Goal: Complete application form: Complete application form

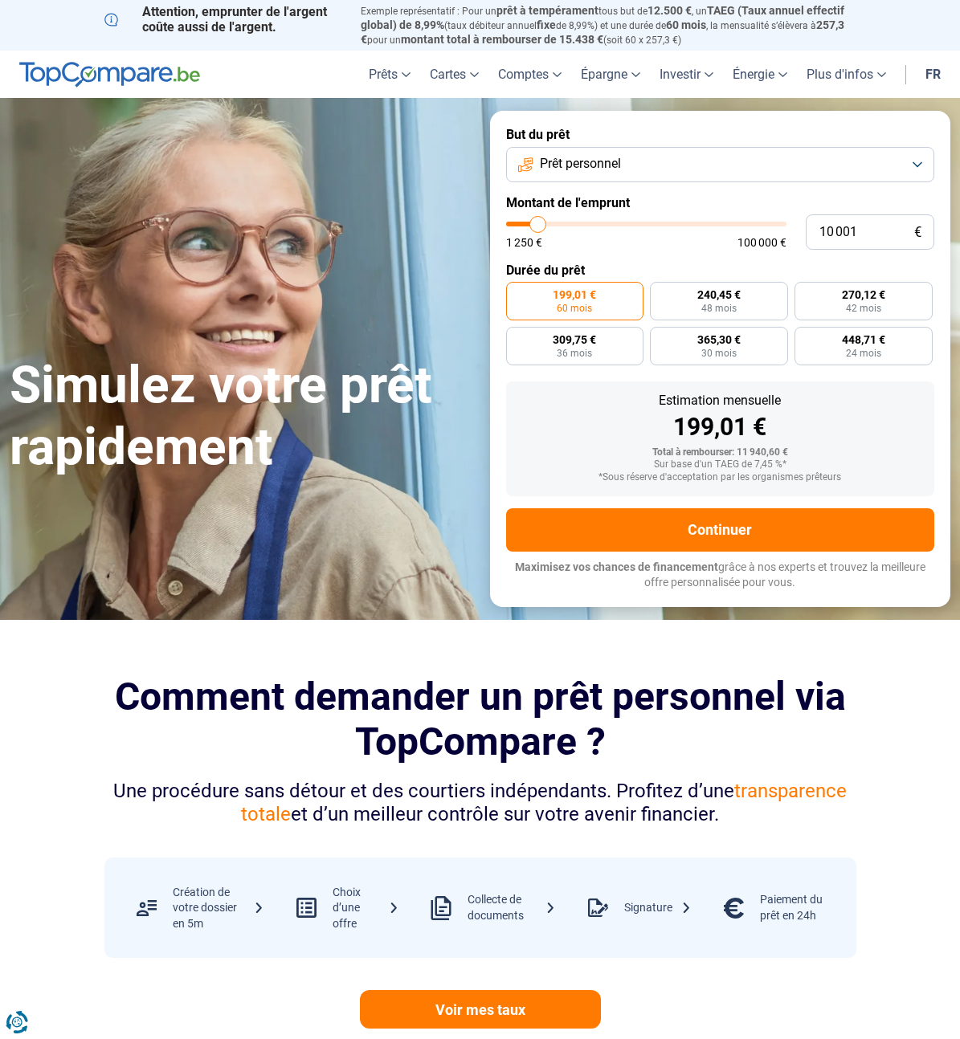
click at [536, 226] on input "range" at bounding box center [646, 224] width 280 height 5
type input "10000"
radio input "true"
click at [916, 167] on button "Prêt personnel" at bounding box center [720, 164] width 429 height 35
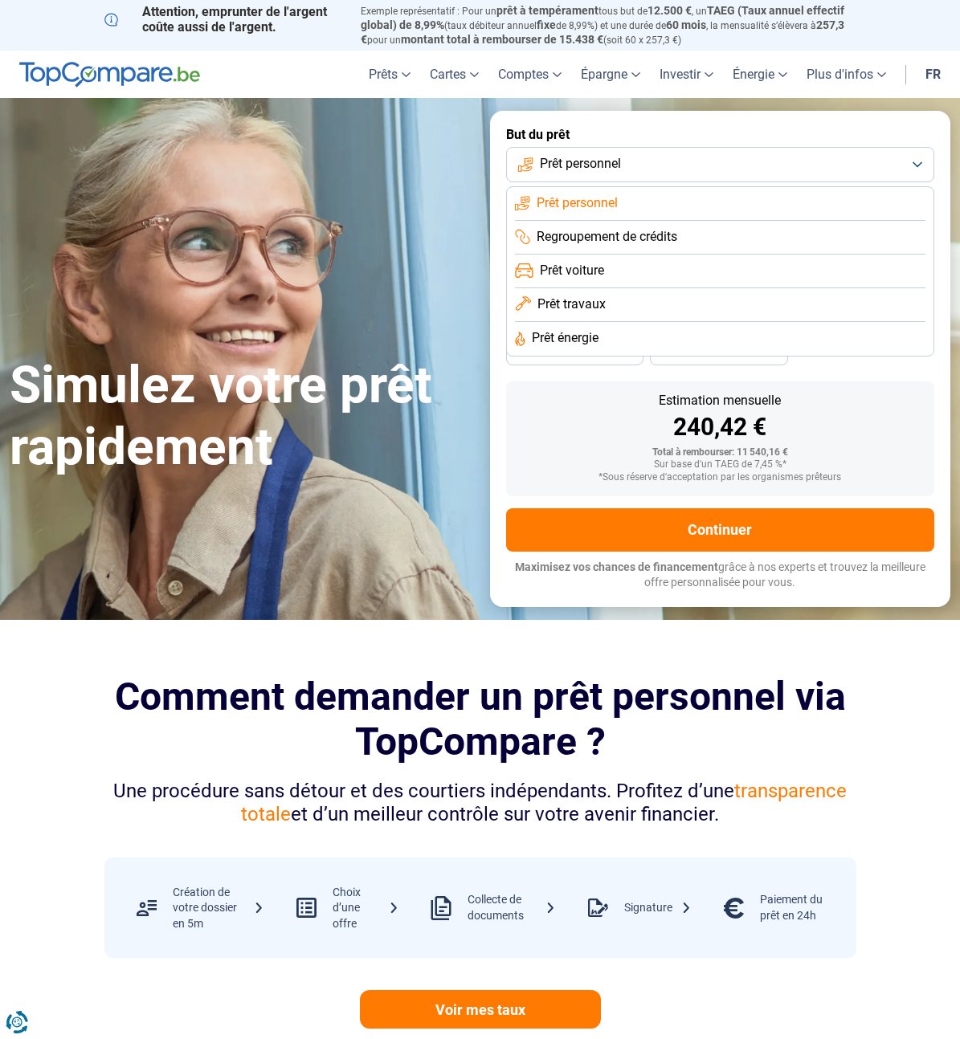
click at [611, 305] on li "Prêt travaux" at bounding box center [720, 305] width 411 height 34
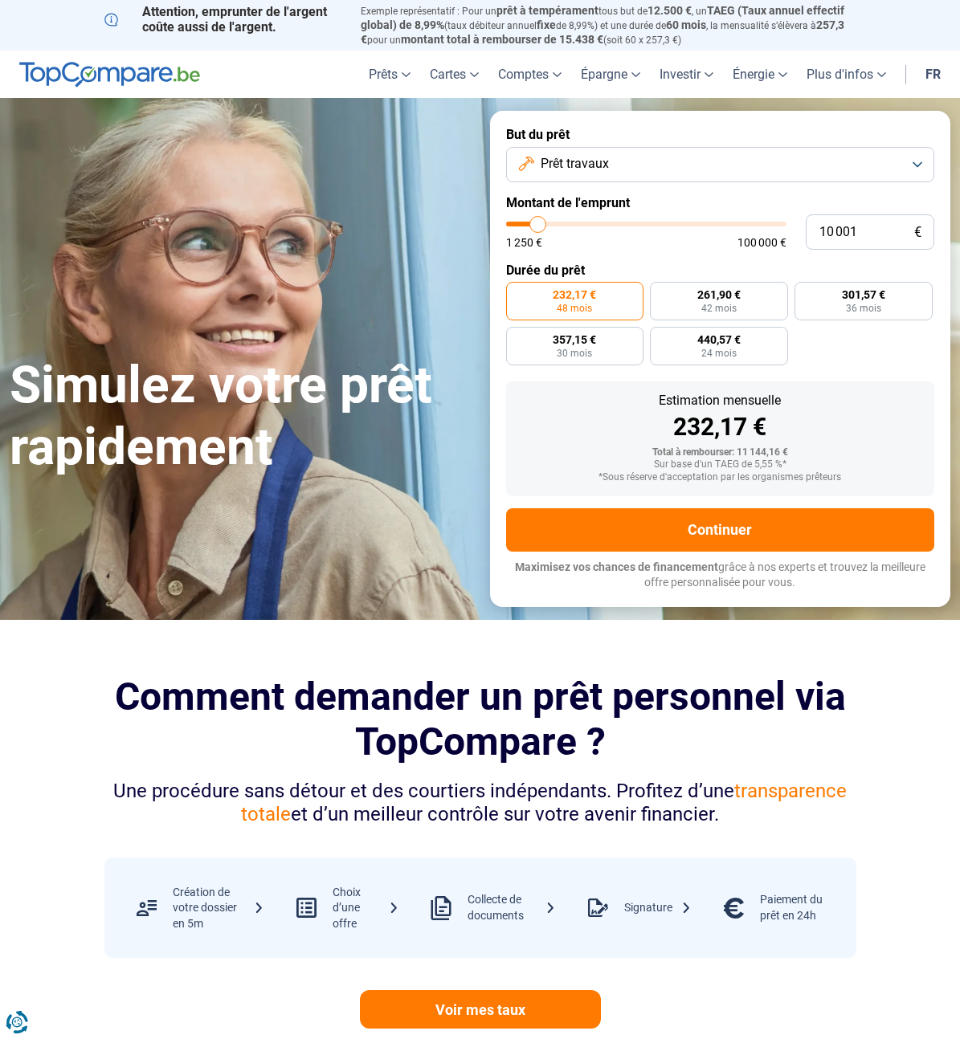
type input "11 250"
type input "11250"
type input "11 500"
type input "11500"
type input "12 000"
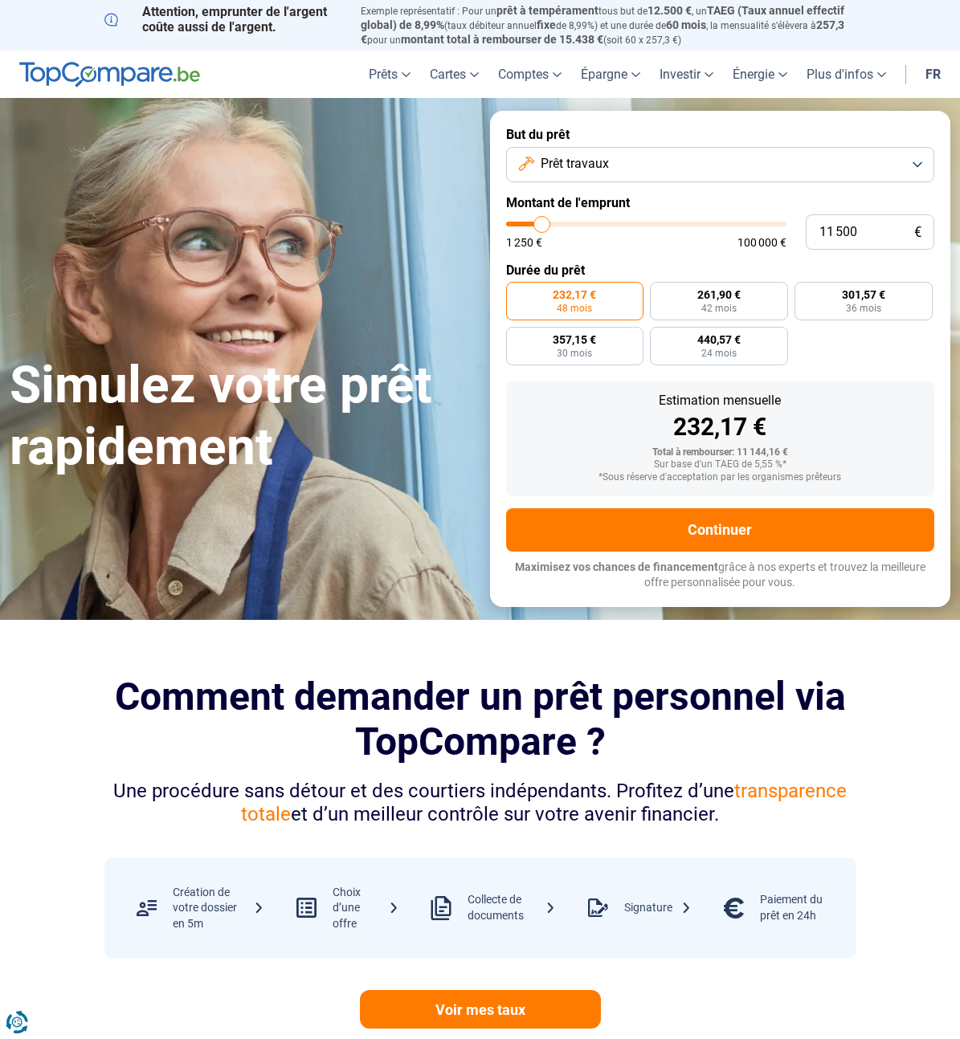
type input "12000"
type input "13 750"
type input "13750"
type input "16 250"
type input "16250"
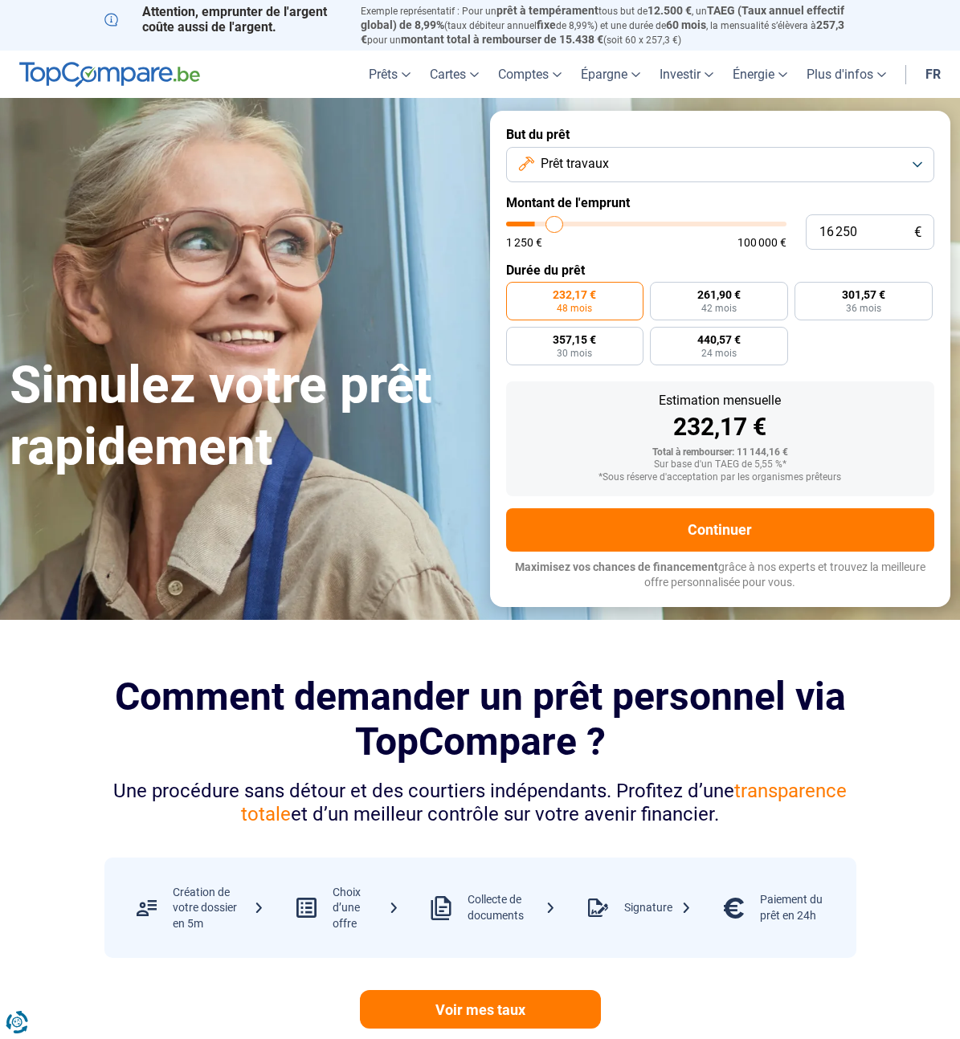
type input "19 000"
type input "19000"
type input "21 250"
type input "21250"
type input "22 750"
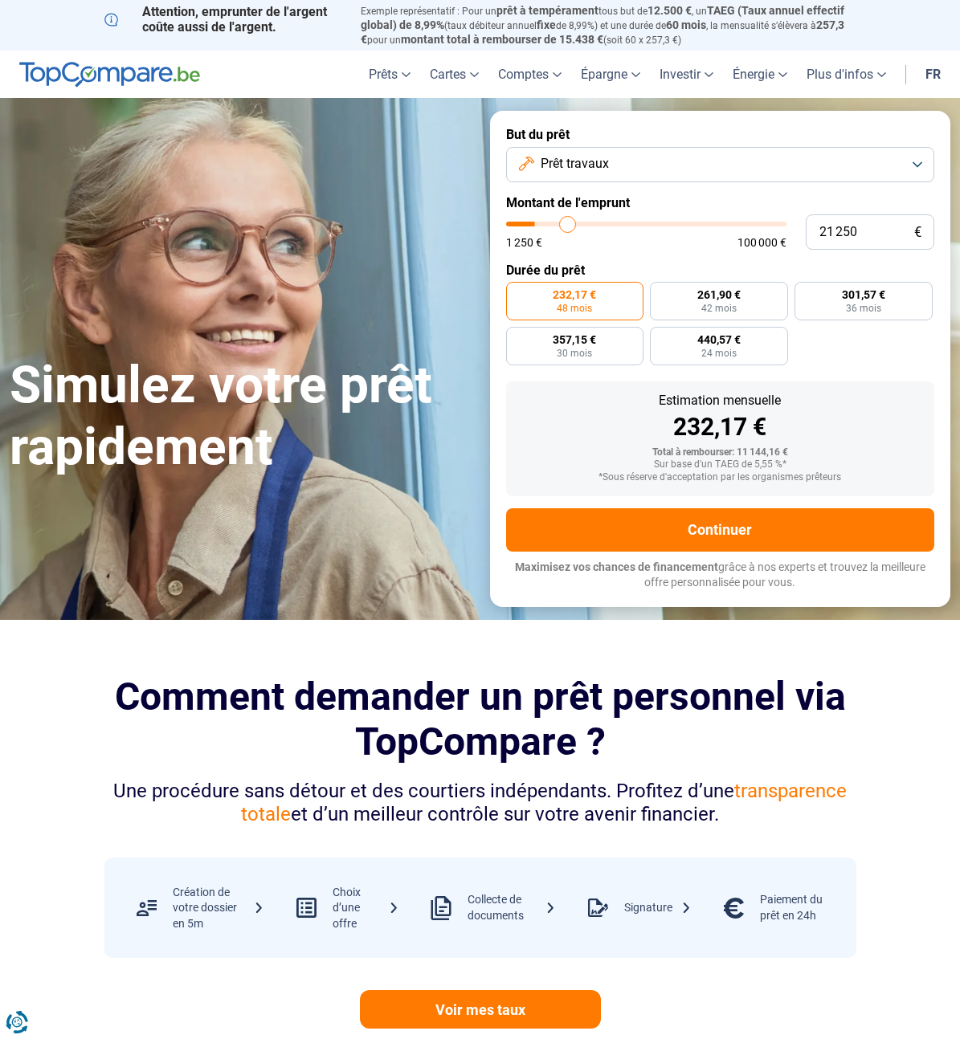
type input "22750"
type input "24 250"
type input "24250"
type input "25 750"
type input "25750"
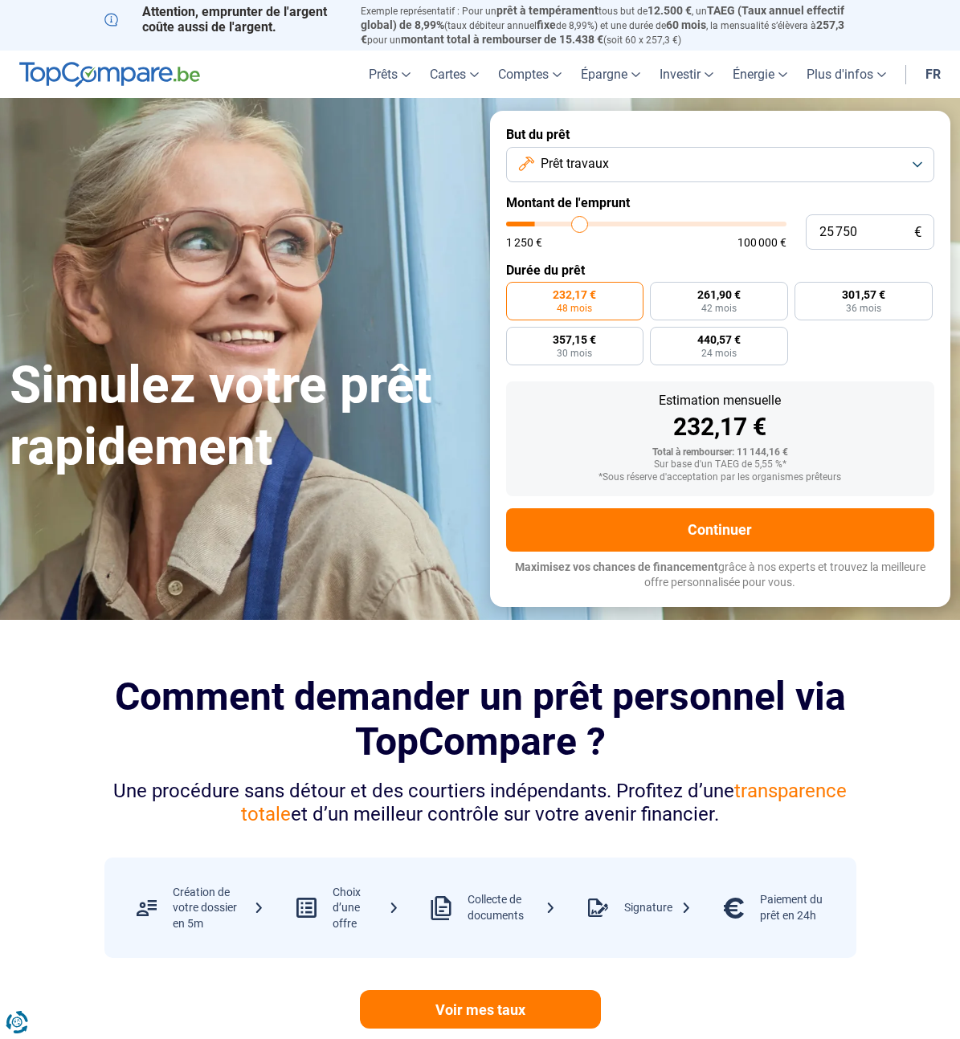
type input "26 750"
type input "26750"
type input "27 500"
type input "27500"
type input "28 250"
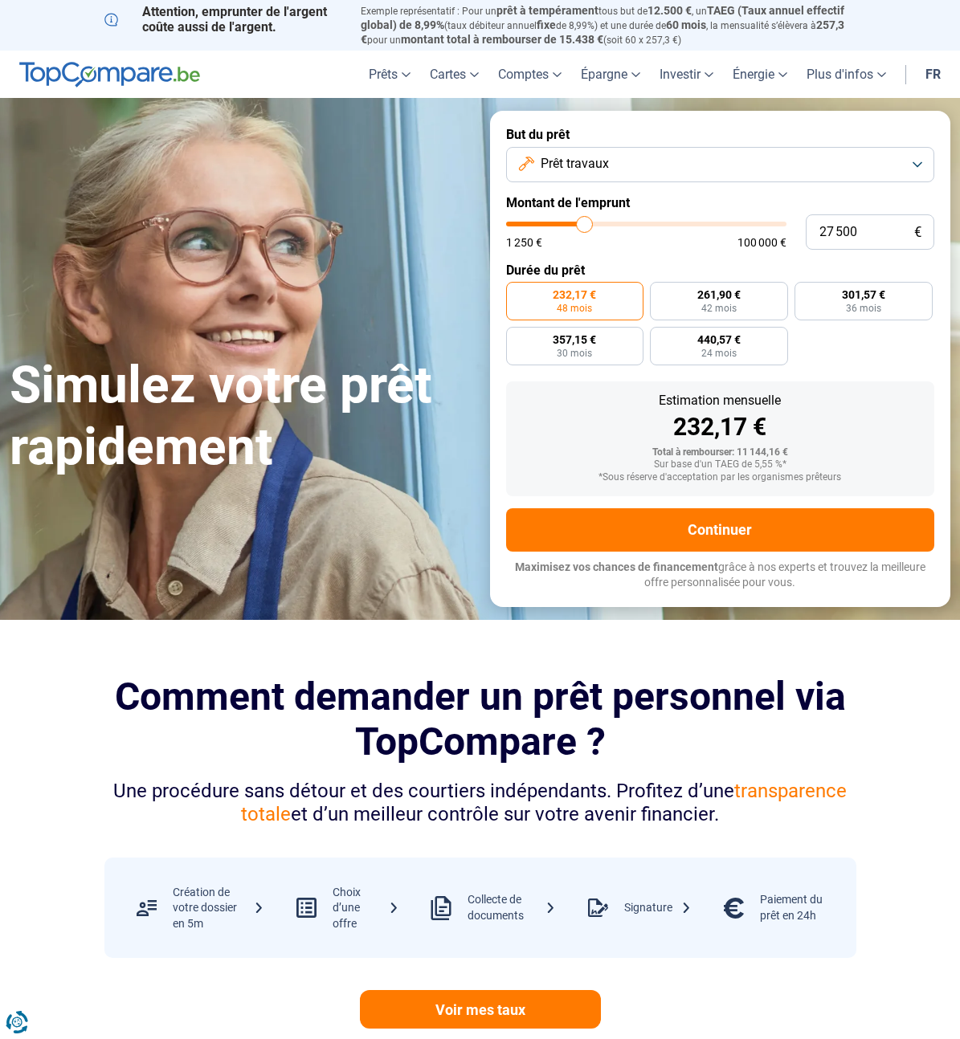
type input "28250"
type input "28 500"
type input "28500"
type input "28 750"
type input "28750"
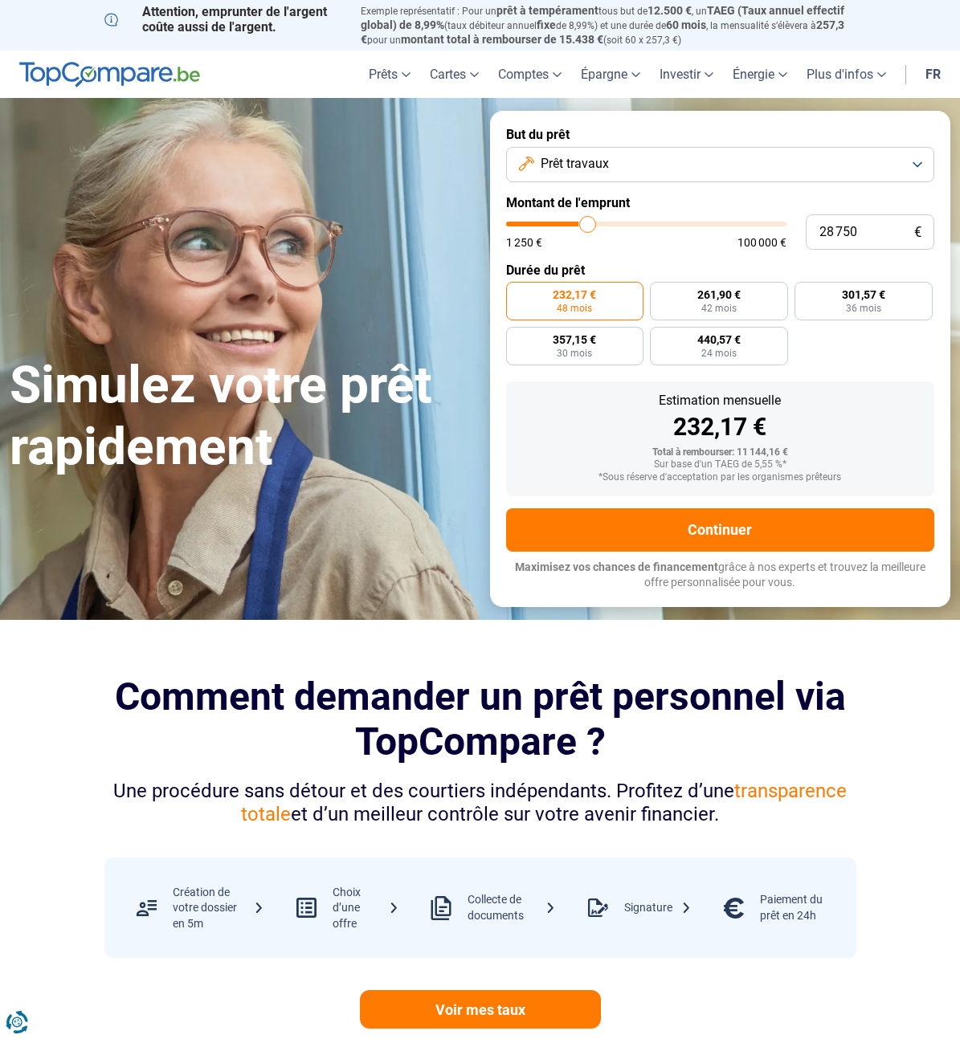
type input "29 250"
type input "29250"
type input "30 250"
type input "30250"
type input "32 250"
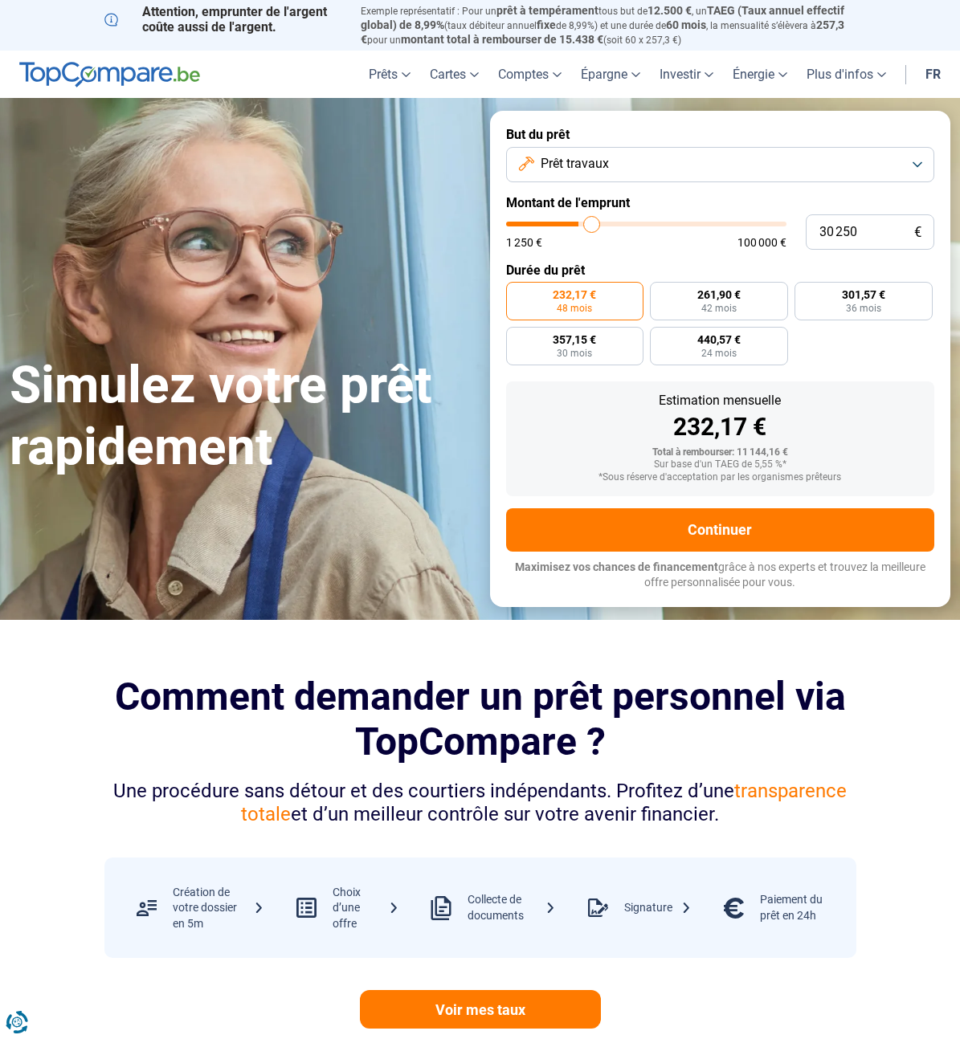
type input "32250"
type input "34 500"
type input "34500"
type input "36 750"
type input "36750"
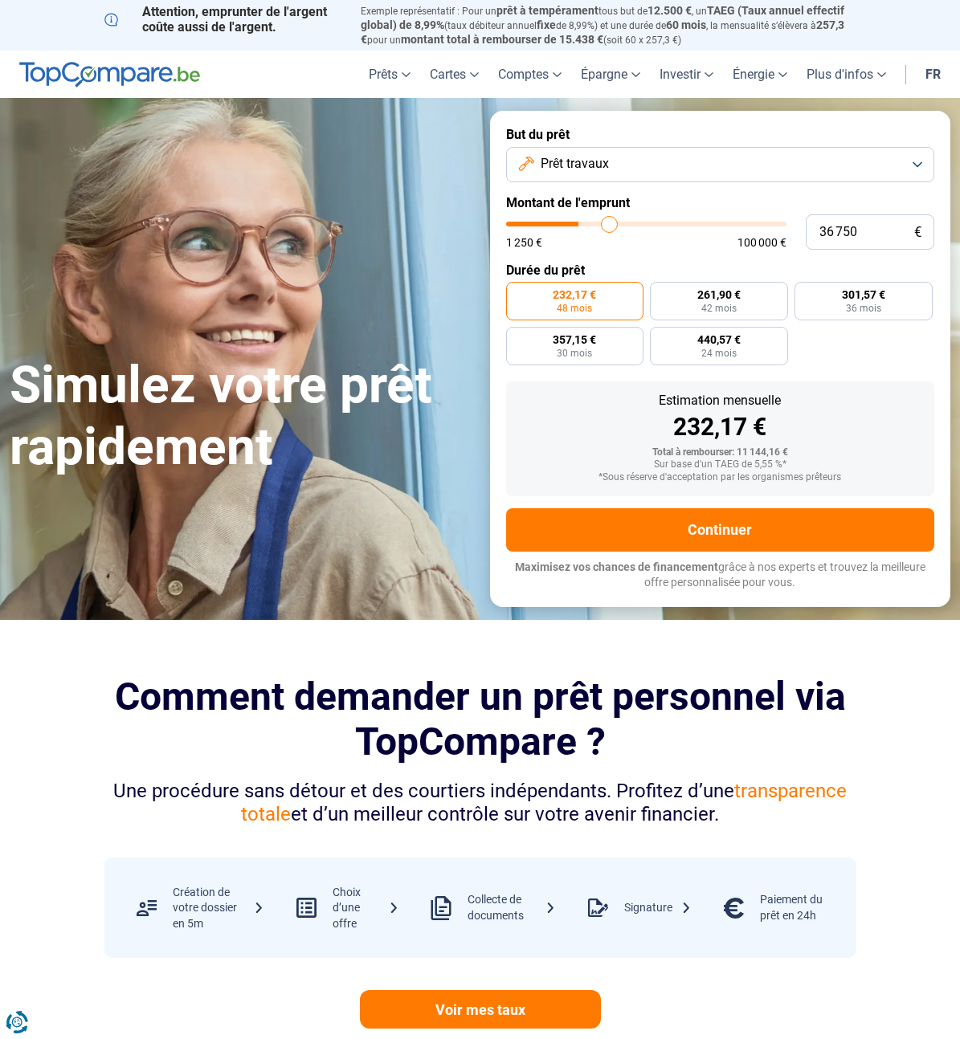
type input "38 750"
type input "38750"
type input "40 750"
type input "40750"
type input "42 750"
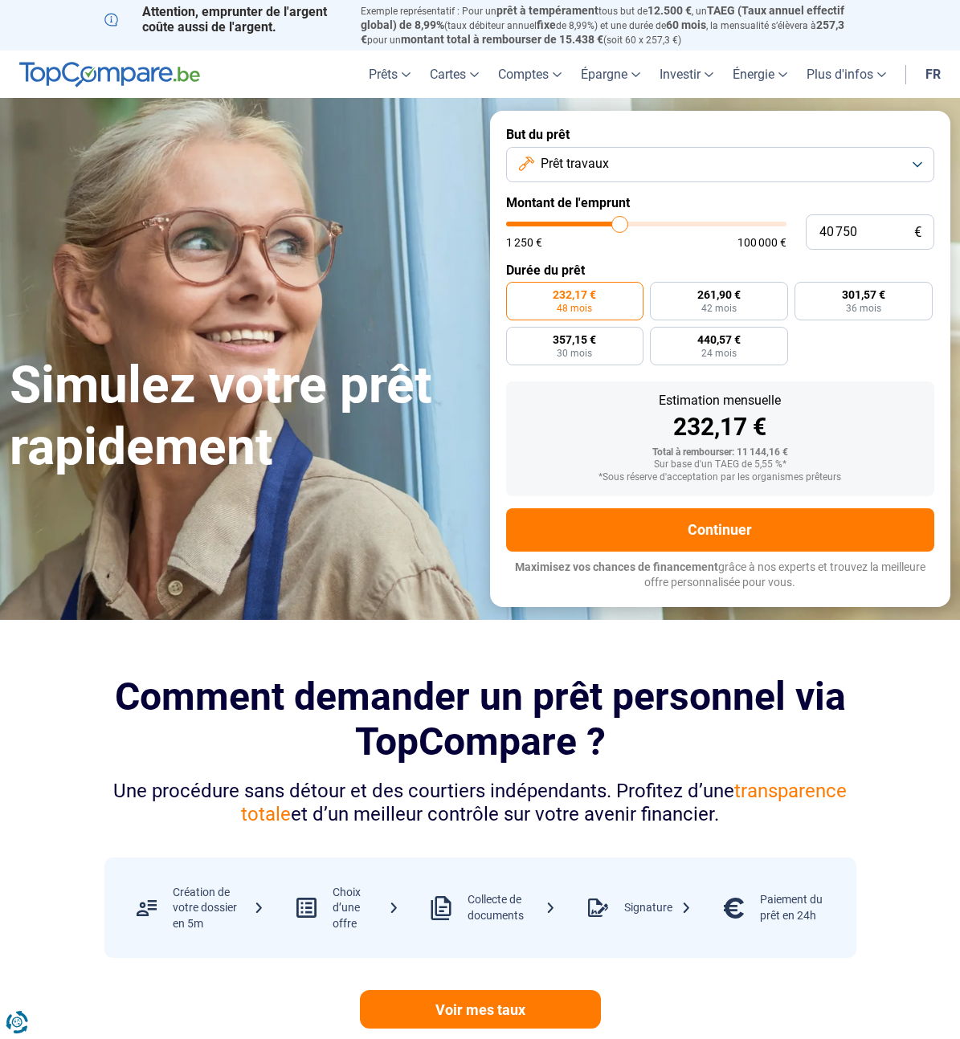
type input "42750"
type input "44 500"
type input "44500"
type input "45 750"
type input "45750"
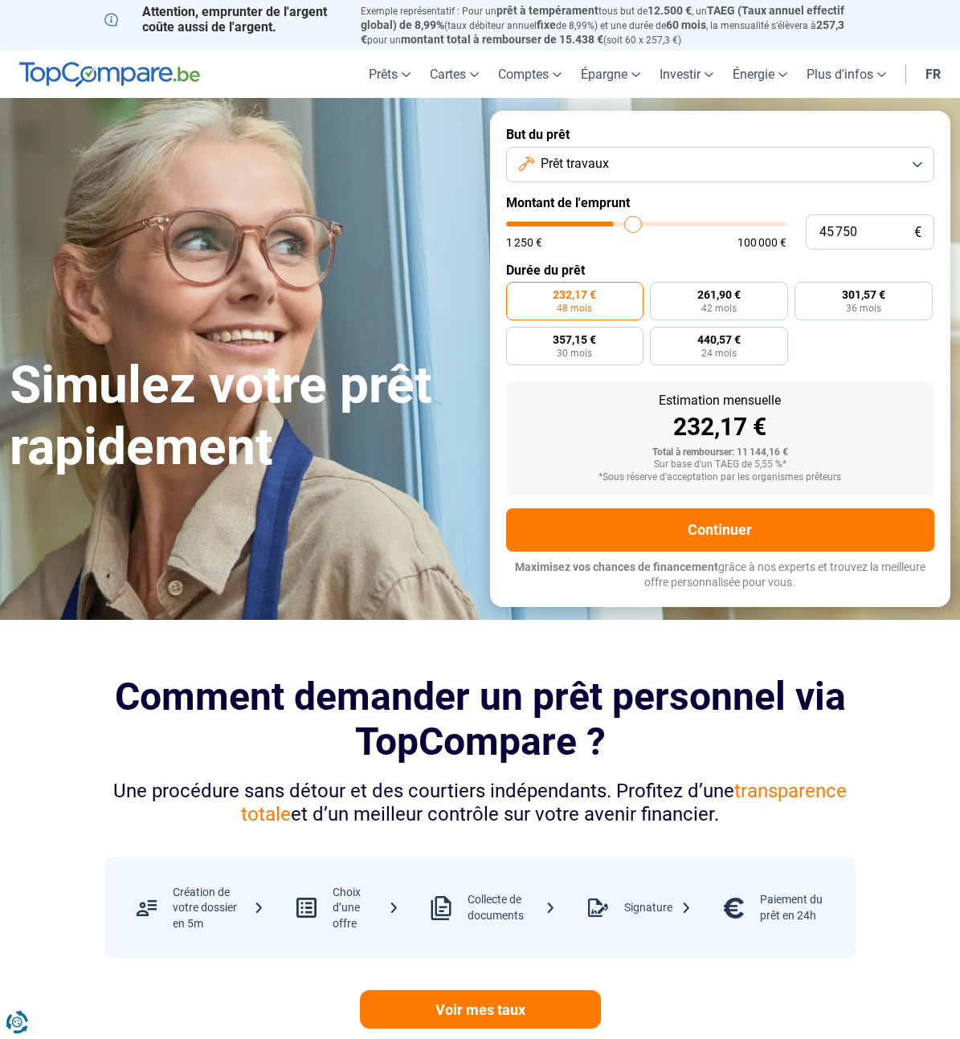
type input "46 500"
type input "46500"
type input "46 750"
type input "46750"
type input "47 000"
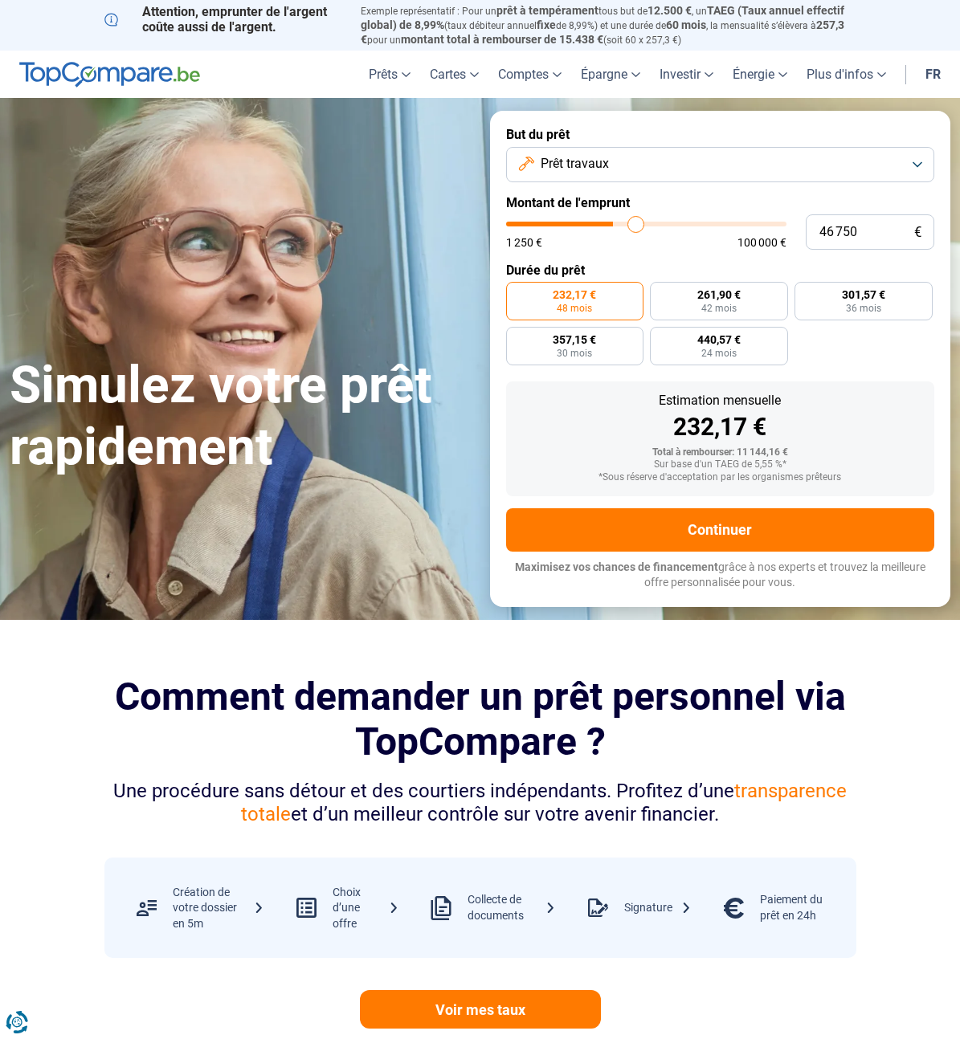
type input "47000"
type input "47 500"
type input "47500"
type input "48 250"
type input "48250"
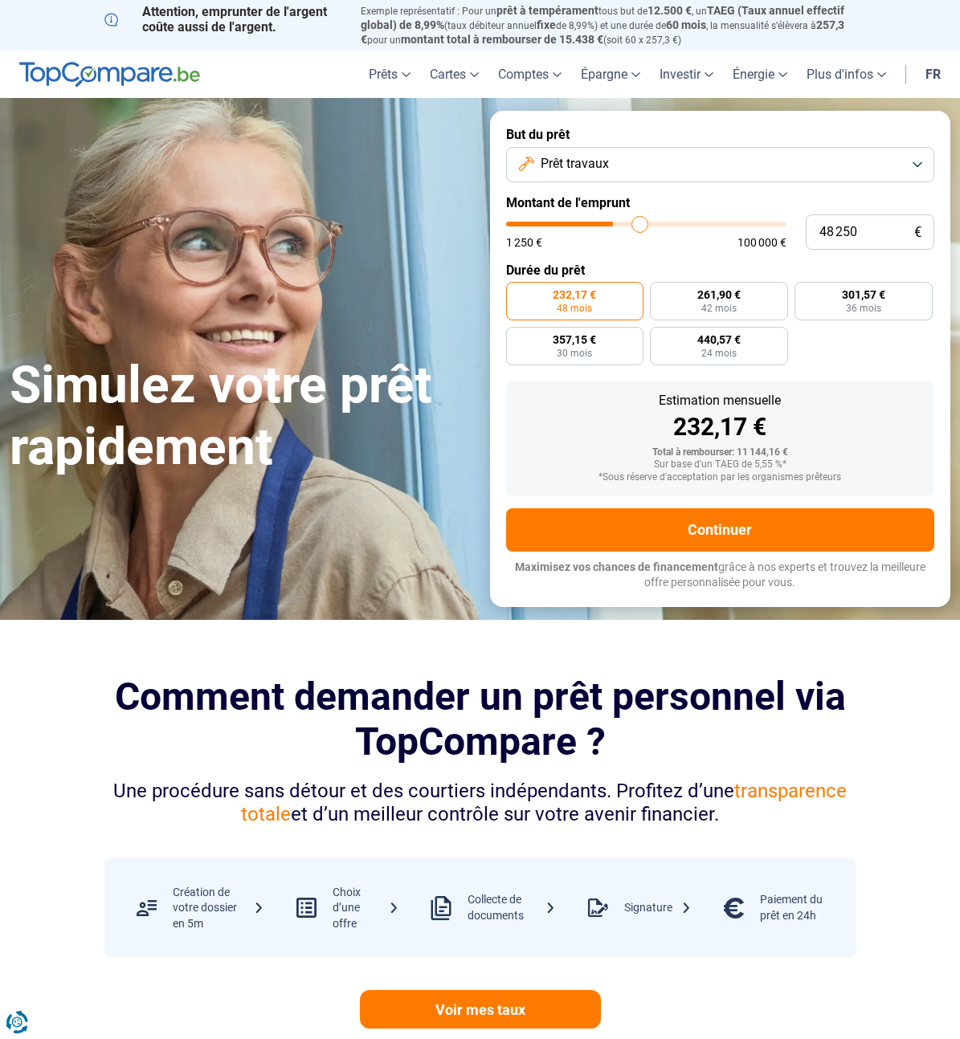
type input "48 750"
type input "48750"
type input "48 250"
type input "48250"
type input "48 000"
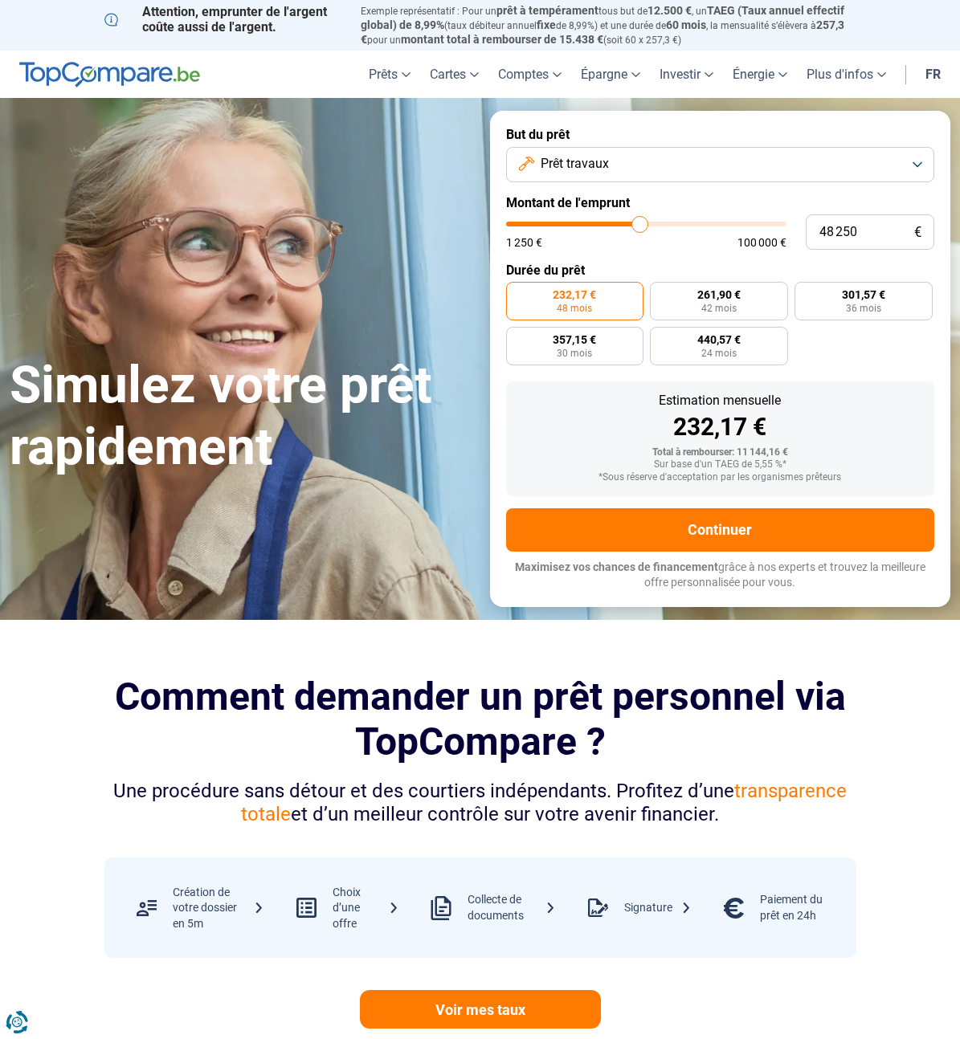
type input "48000"
type input "47 750"
type input "47750"
type input "47 500"
type input "47500"
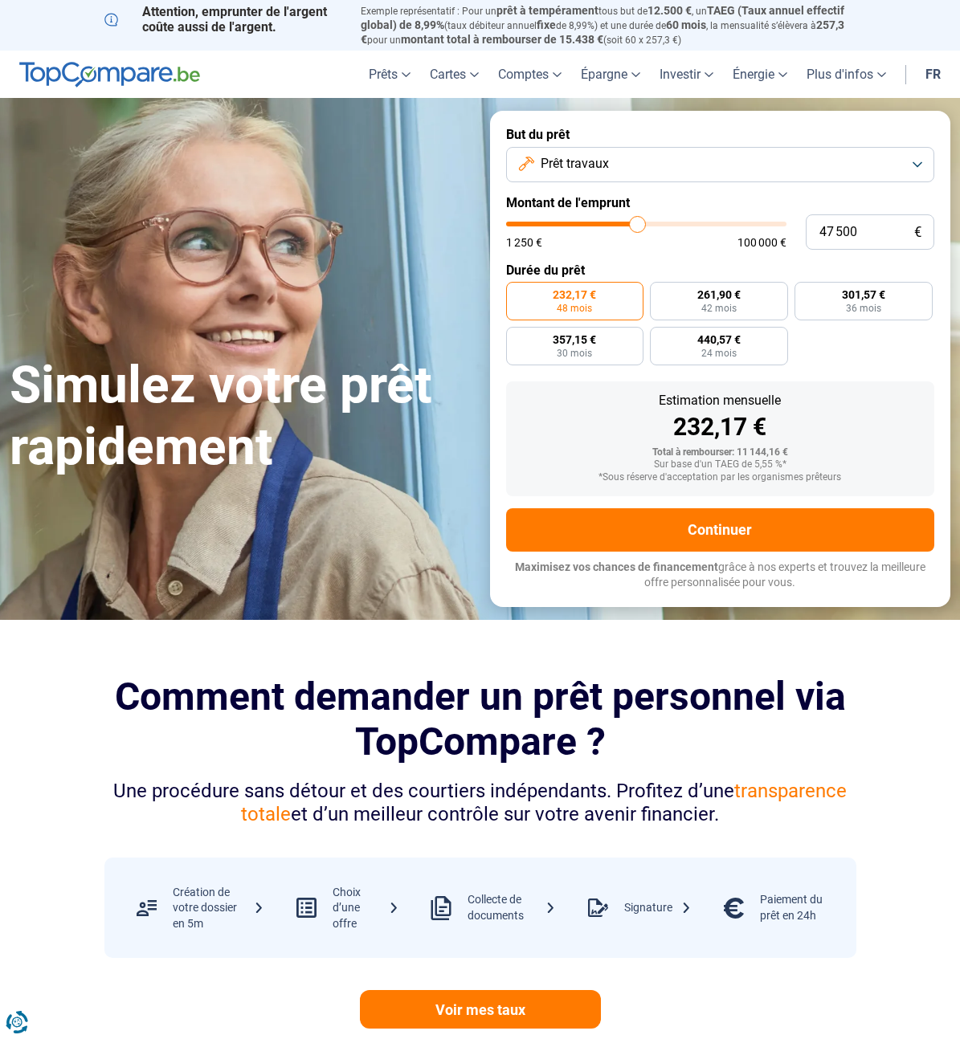
type input "47 250"
type input "47250"
type input "46 750"
type input "46750"
type input "46 250"
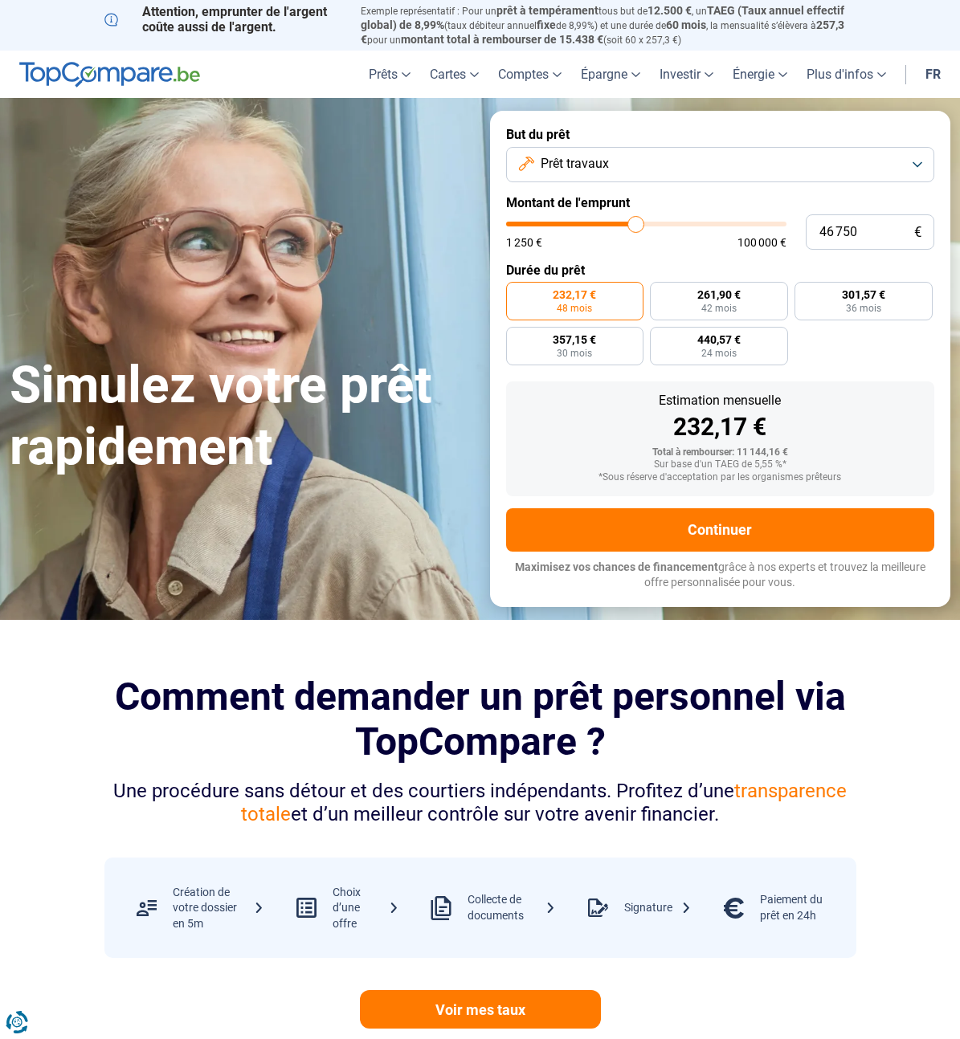
type input "46250"
type input "45 250"
type input "45250"
type input "44 000"
type input "44000"
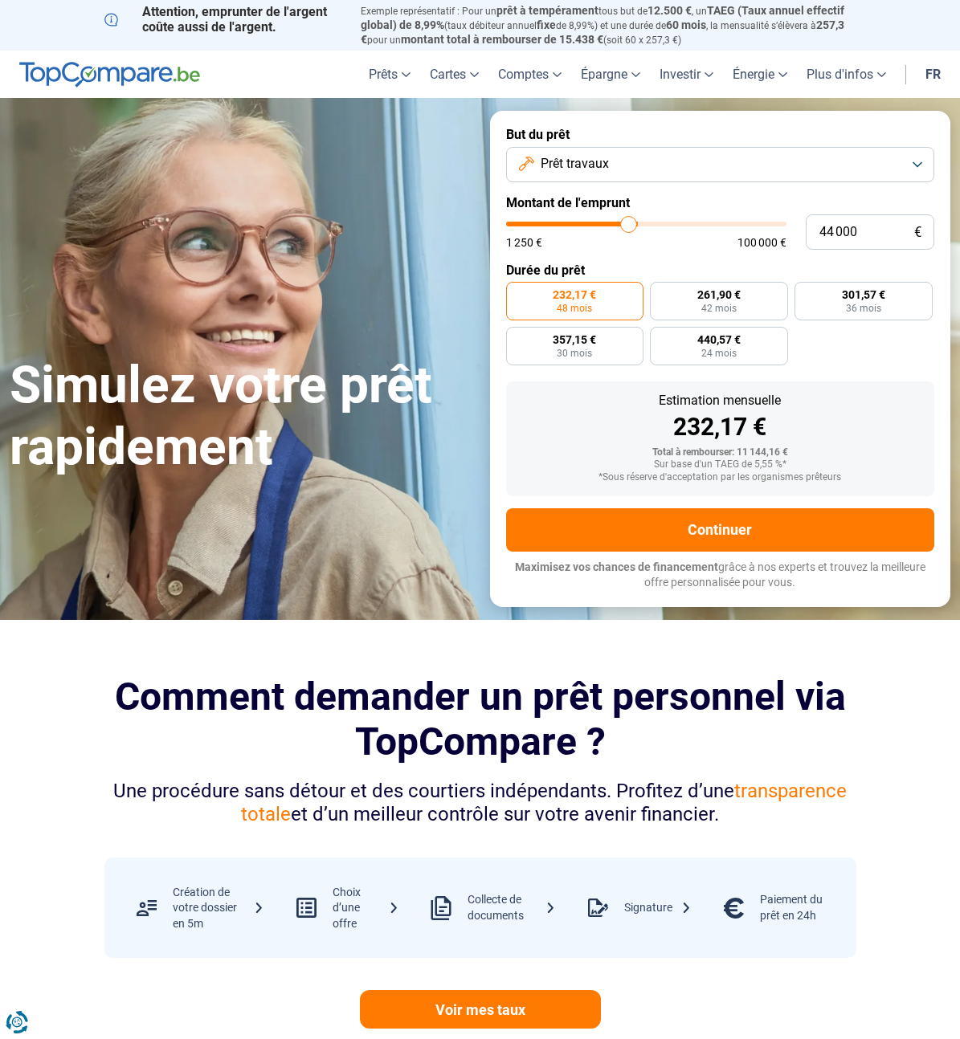
type input "42 250"
type input "42250"
type input "40 250"
type input "40250"
type input "38 500"
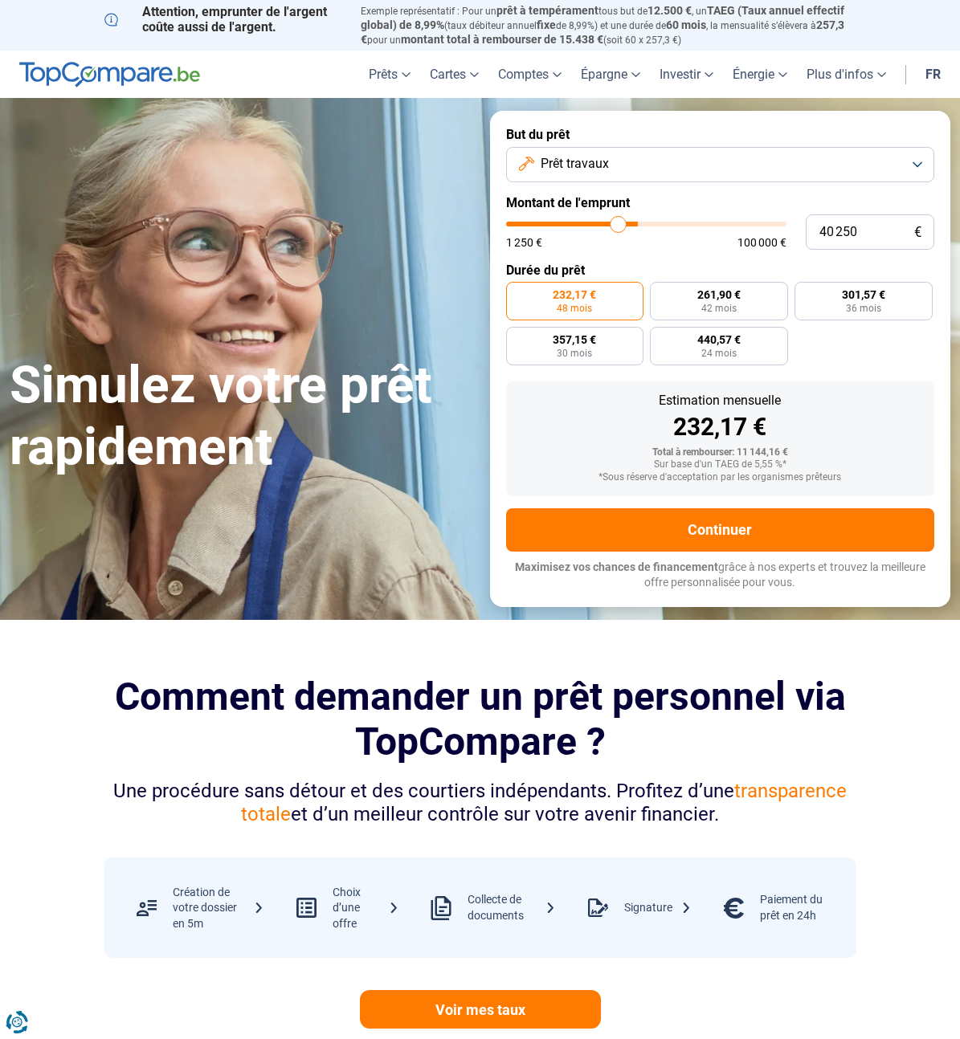
type input "38500"
type input "37 250"
type input "37250"
type input "36 500"
type input "36500"
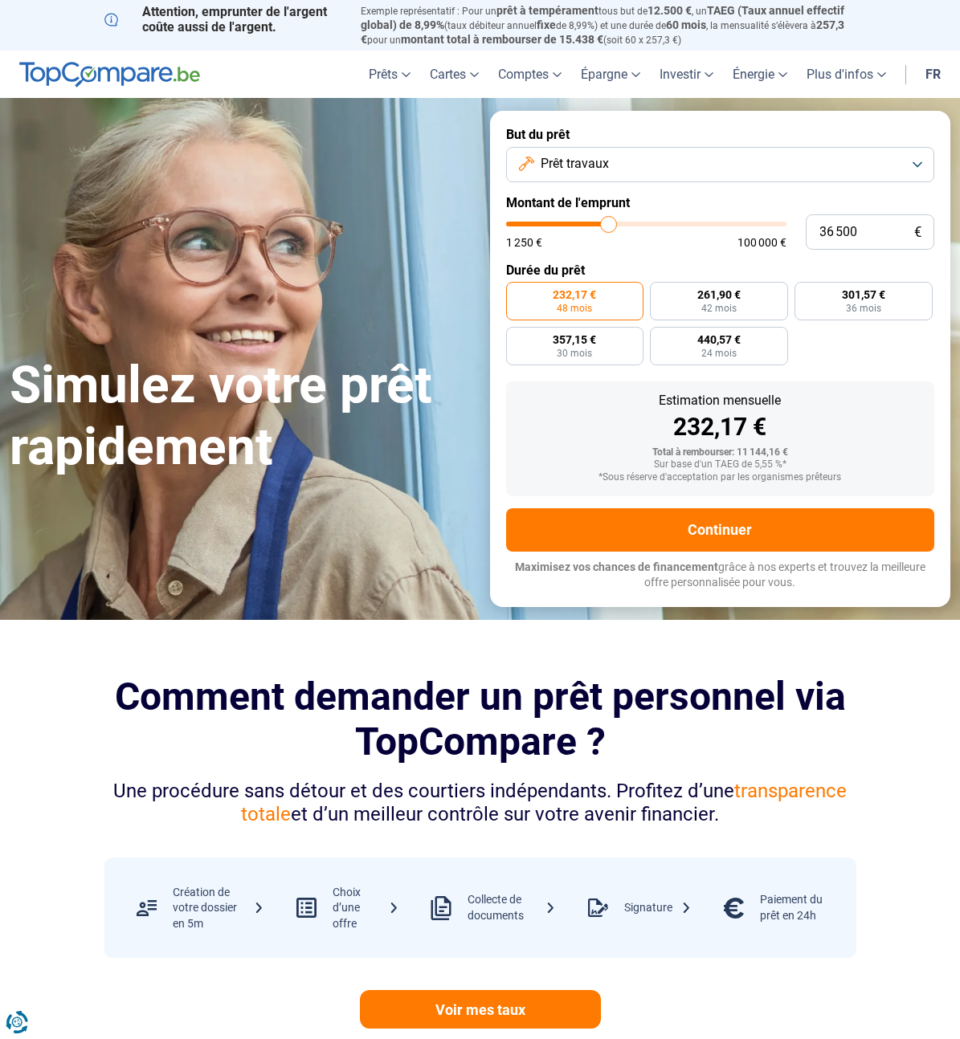
type input "36 250"
type input "36250"
type input "35 750"
type input "35750"
type input "35 500"
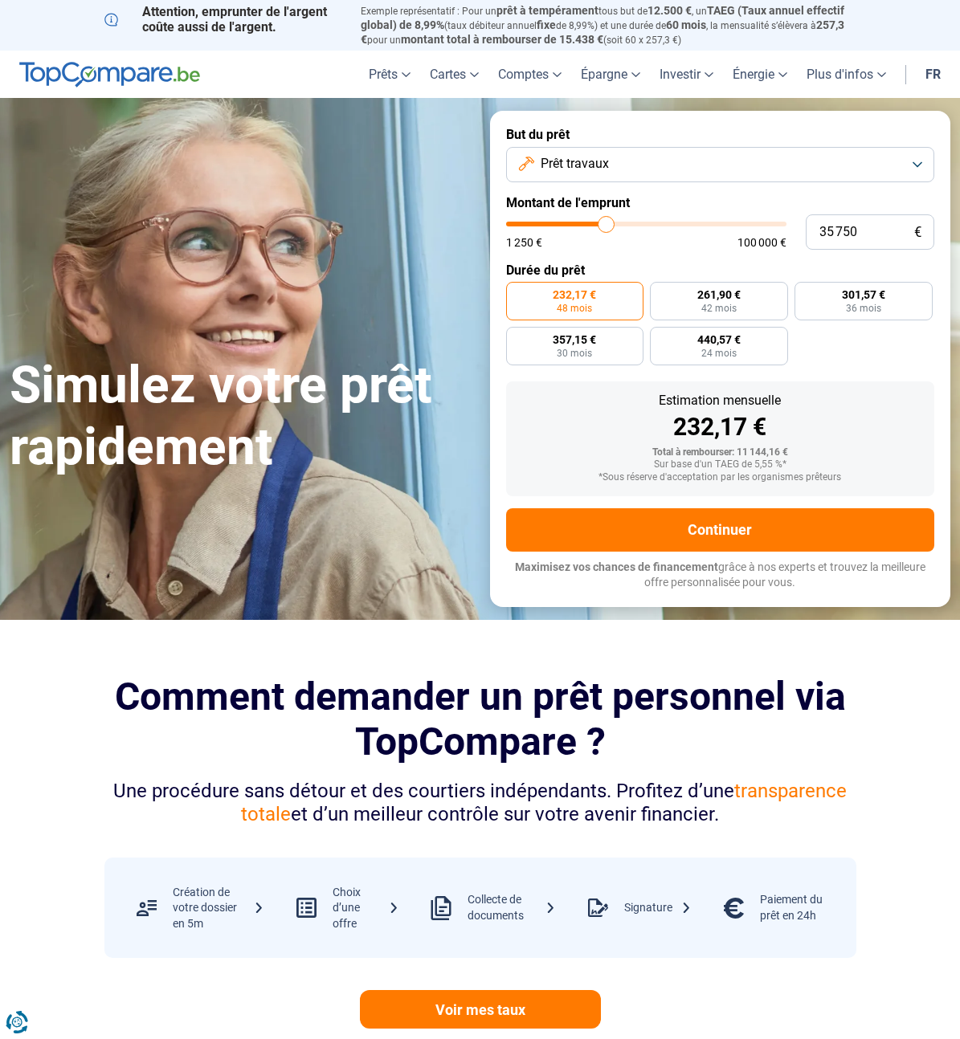
type input "35500"
type input "35 250"
type input "35250"
type input "35 000"
type input "35000"
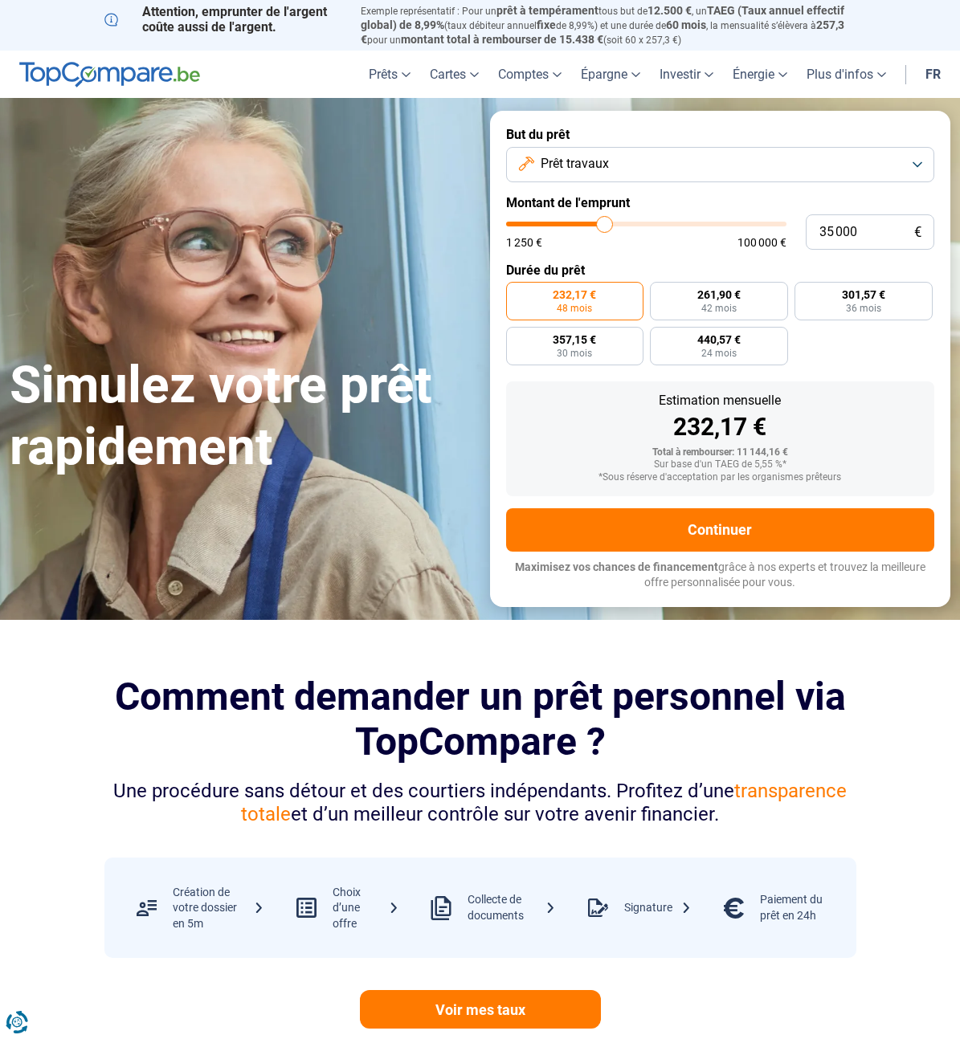
type input "34 750"
type input "34750"
type input "34 500"
type input "34500"
type input "34 250"
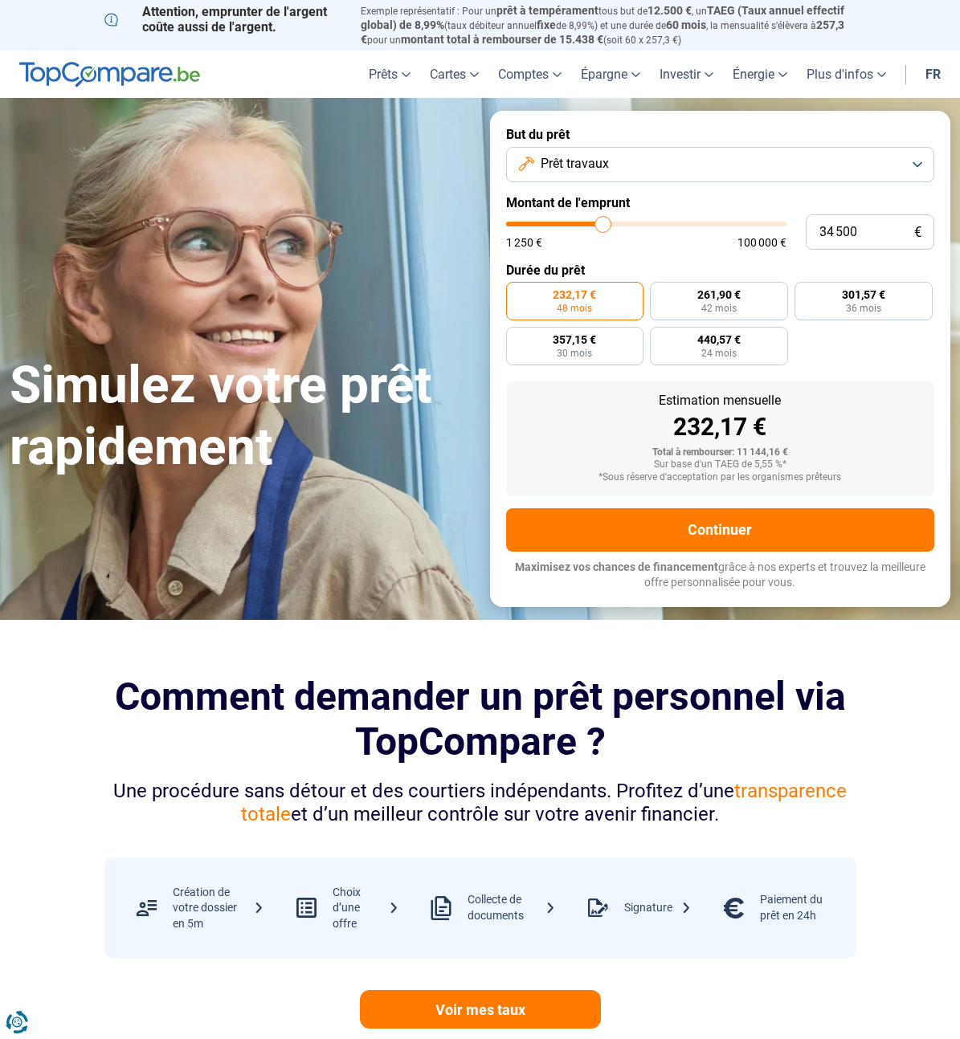
type input "34250"
type input "34 000"
type input "34000"
type input "33 750"
type input "33750"
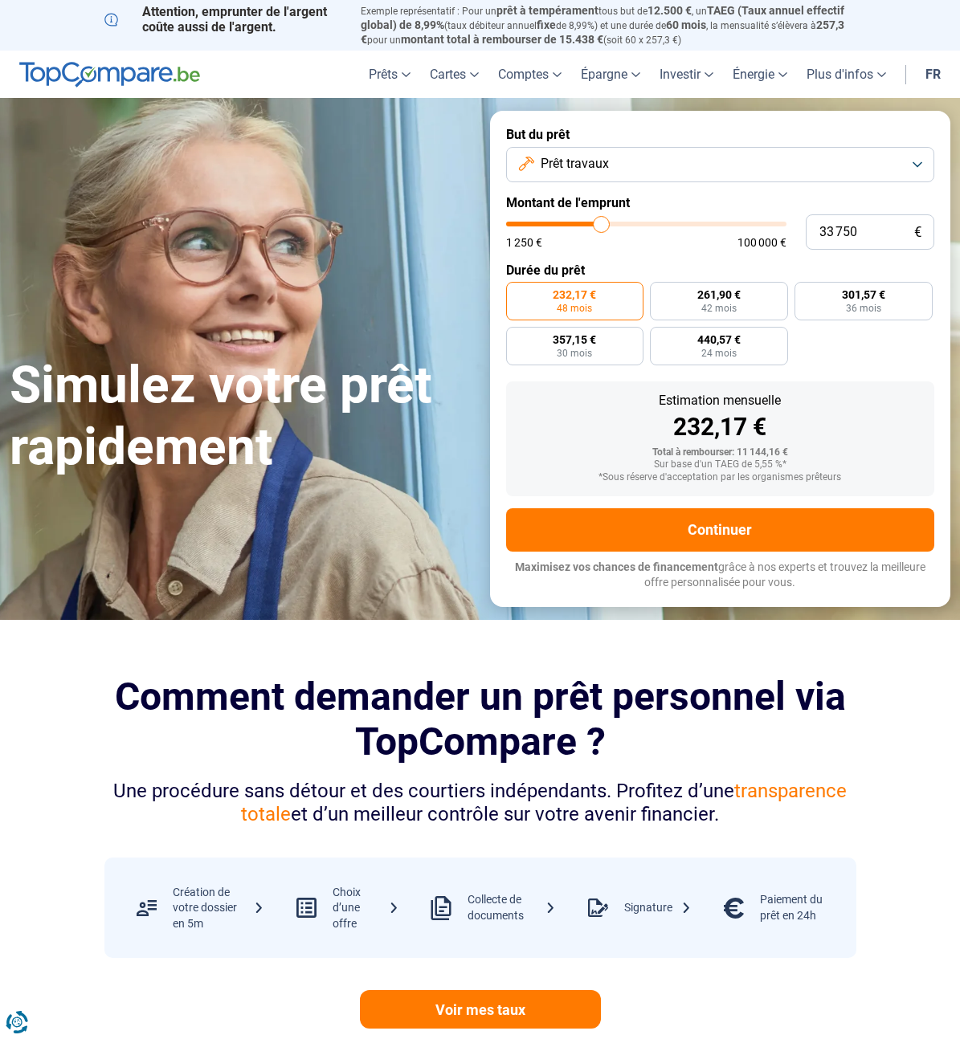
type input "33 500"
type input "33500"
type input "33 250"
type input "33250"
type input "33 000"
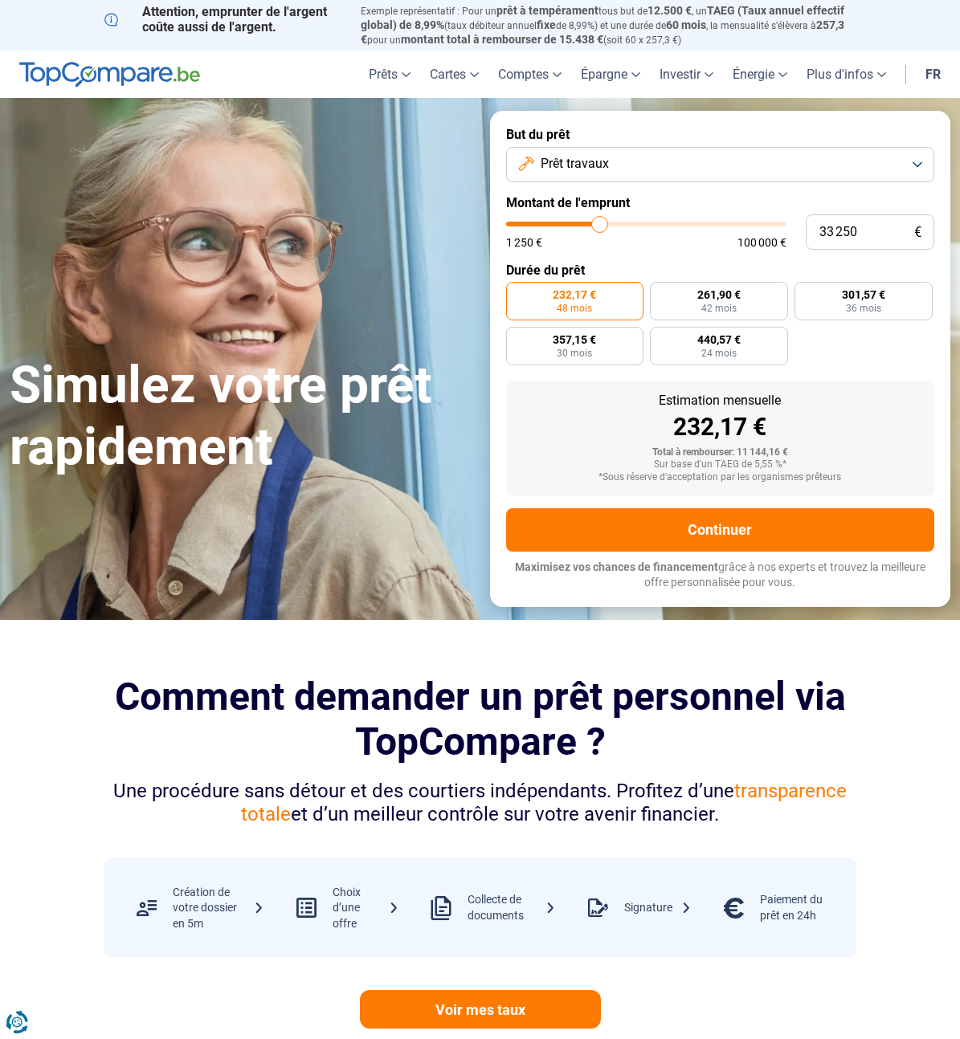
type input "33000"
type input "32 750"
type input "32750"
type input "32 500"
type input "32500"
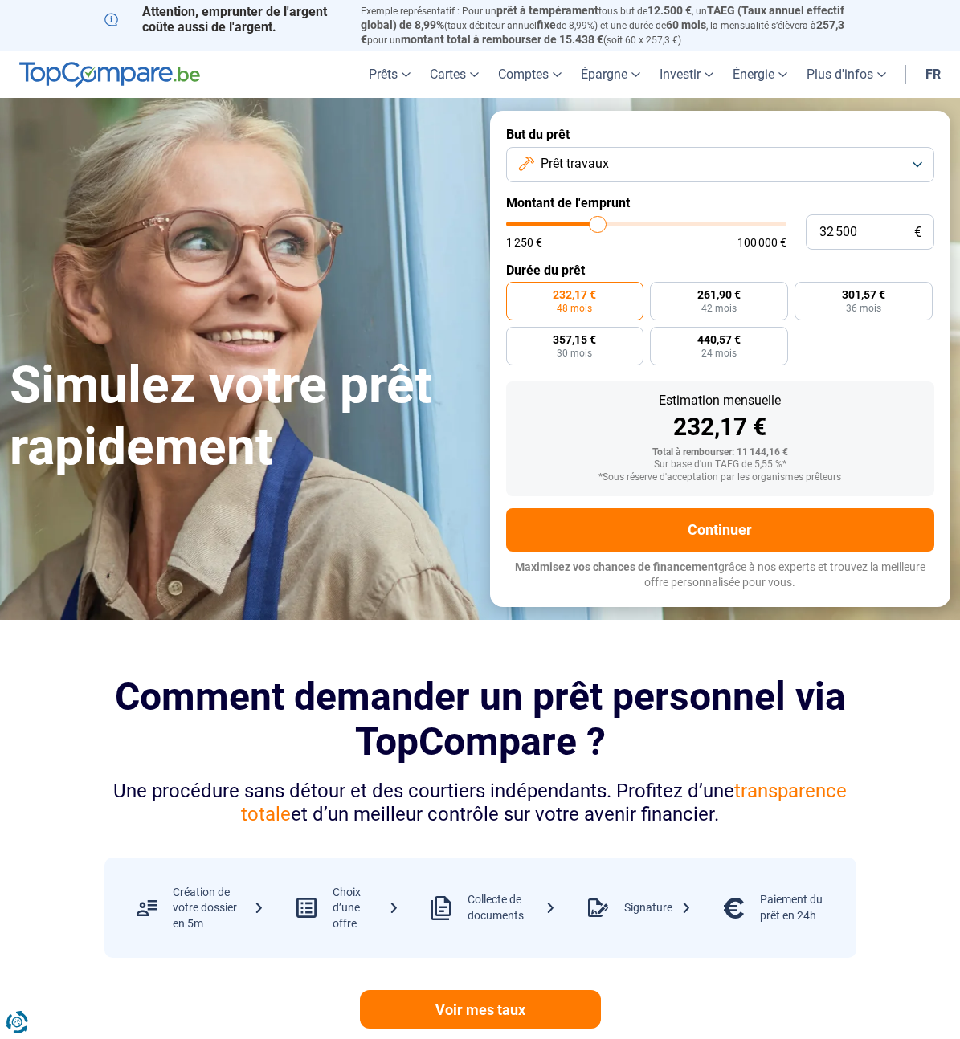
type input "32 250"
type input "32250"
type input "32 000"
type input "32000"
type input "31 750"
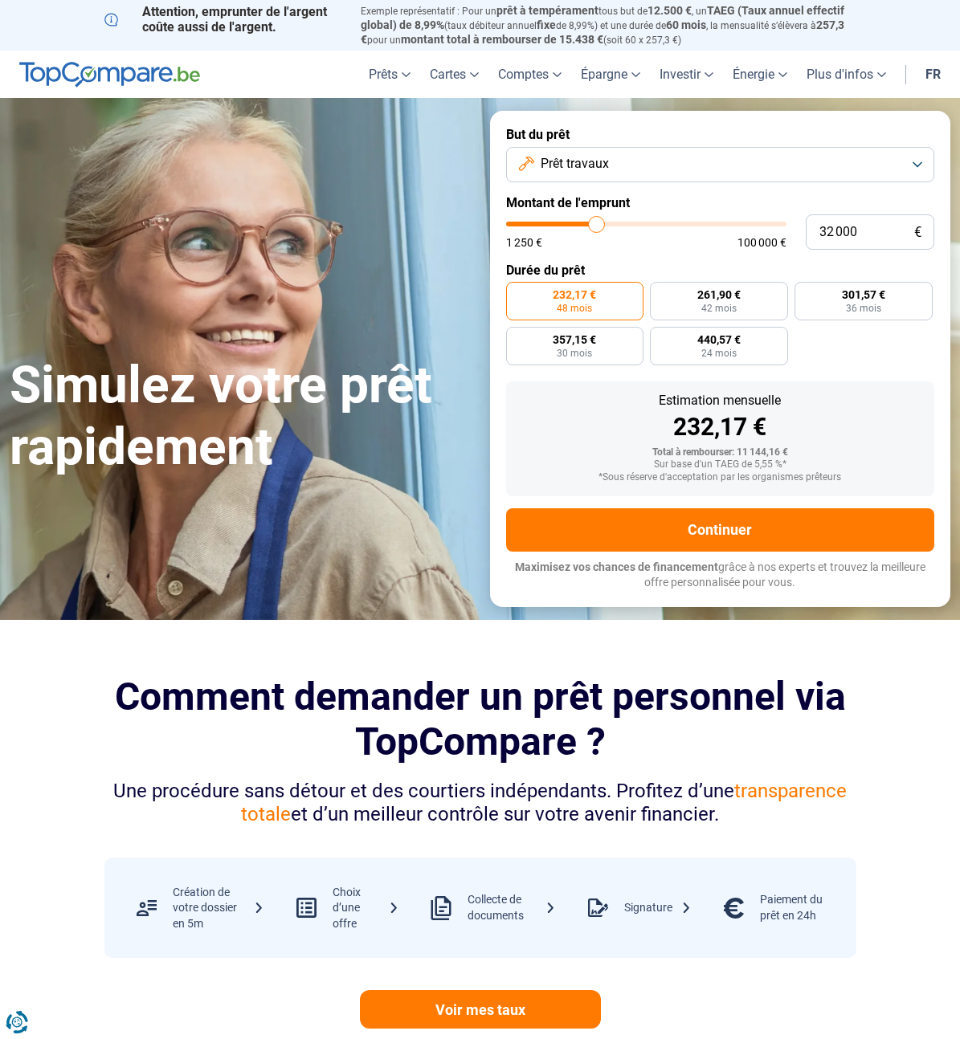
type input "31750"
type input "31 500"
type input "31500"
type input "31 250"
type input "31250"
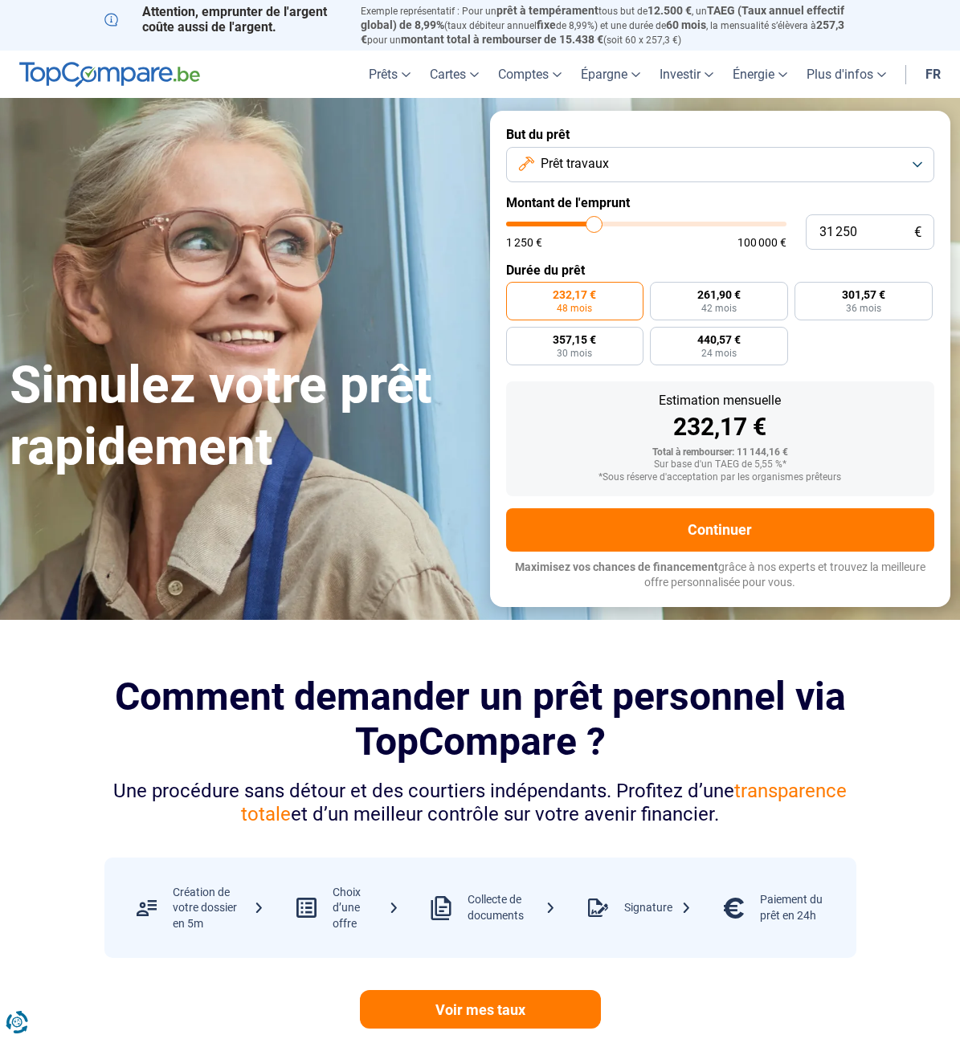
type input "31 000"
type input "31000"
type input "30 750"
type input "30750"
type input "30 500"
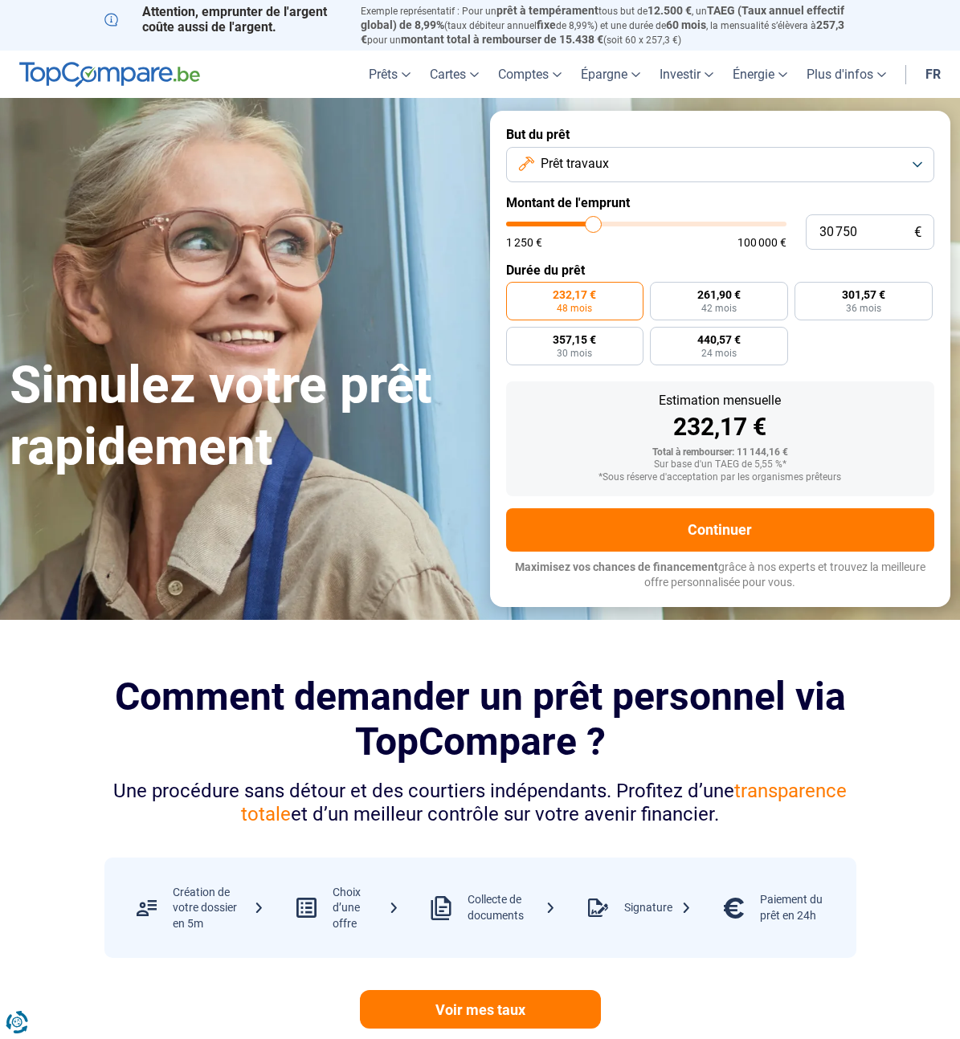
type input "30500"
type input "30 250"
type input "30250"
type input "30 000"
type input "30000"
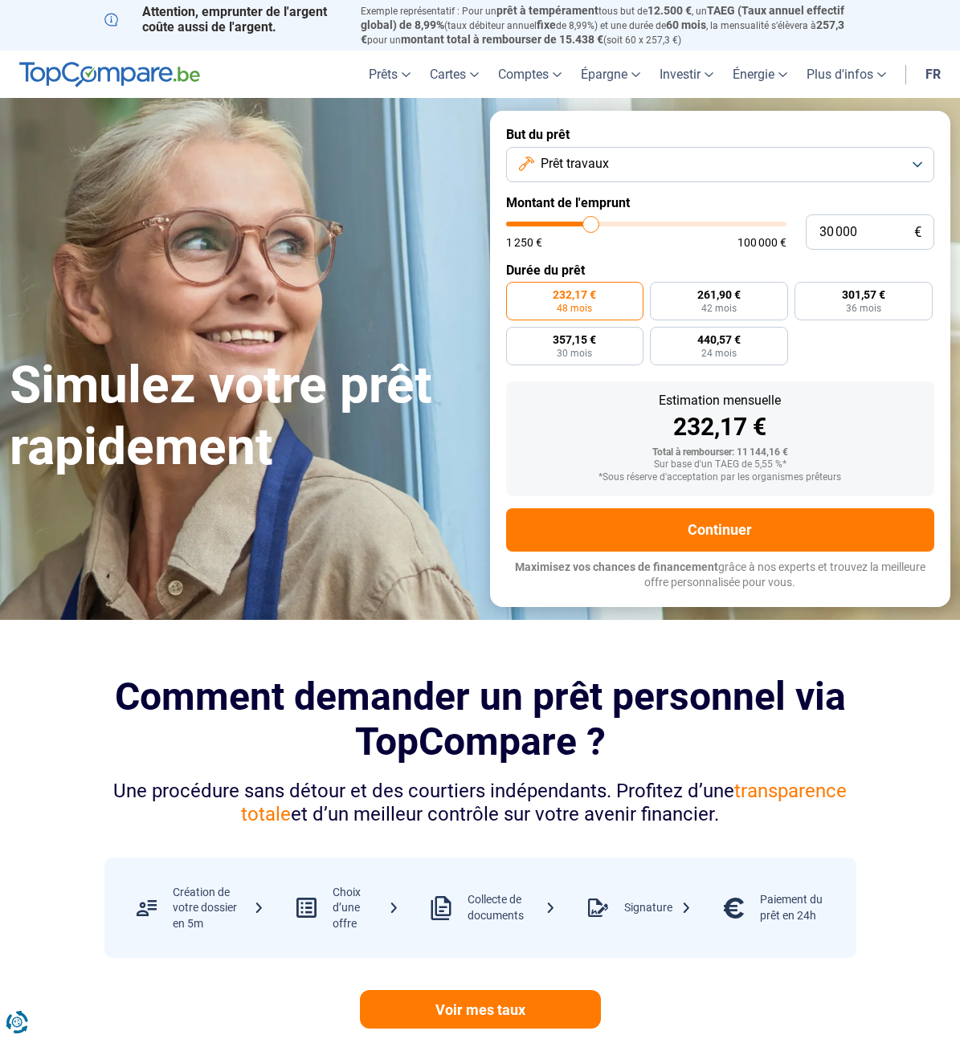
type input "29 750"
type input "29750"
type input "30 000"
type input "30000"
type input "30 250"
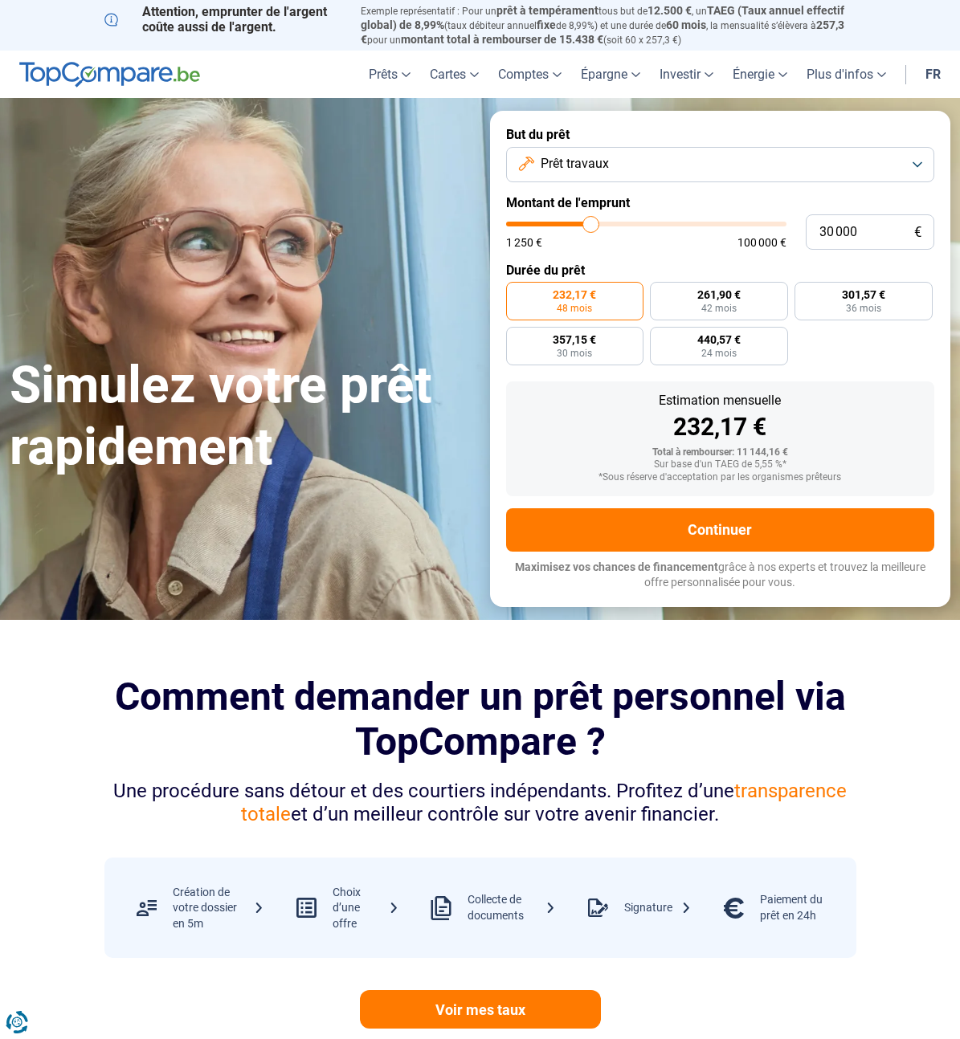
type input "30250"
type input "30 500"
type input "30500"
type input "30 250"
type input "30250"
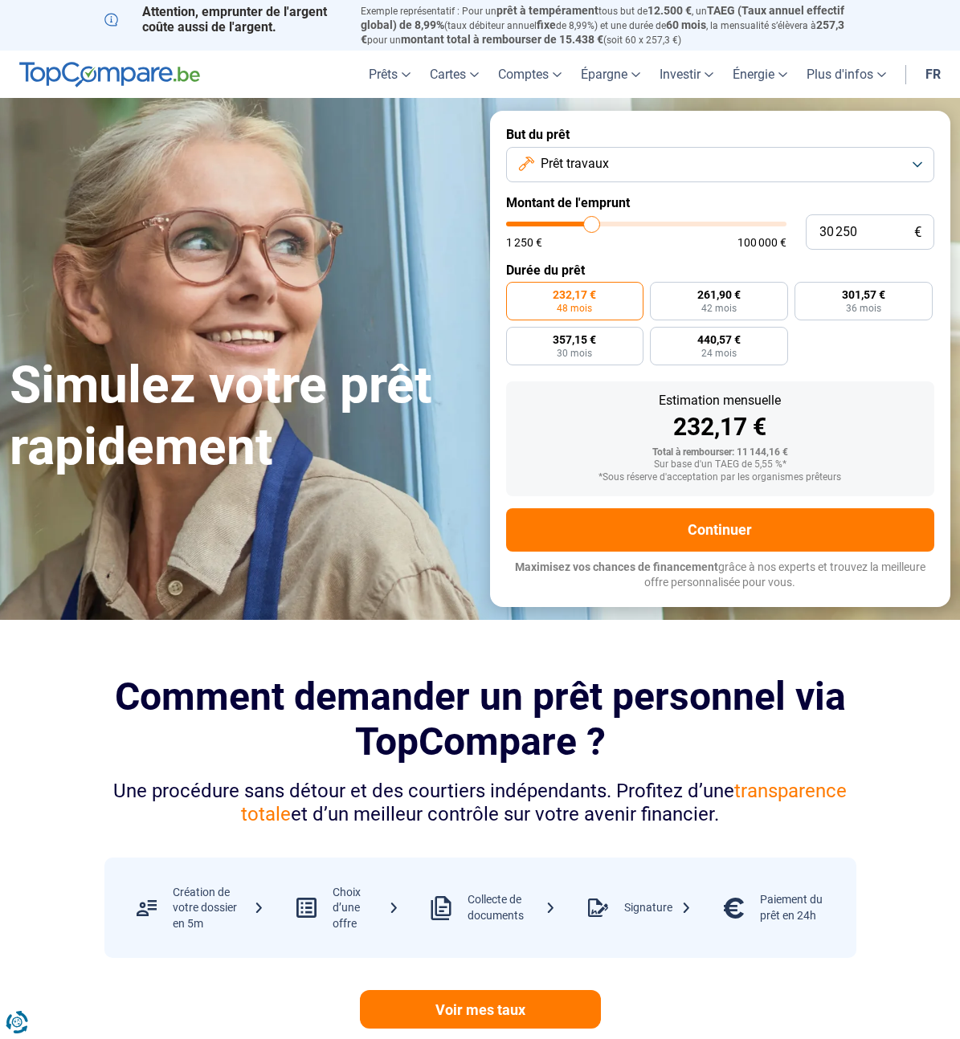
type input "30 000"
type input "30000"
type input "30 250"
type input "30250"
type input "31 000"
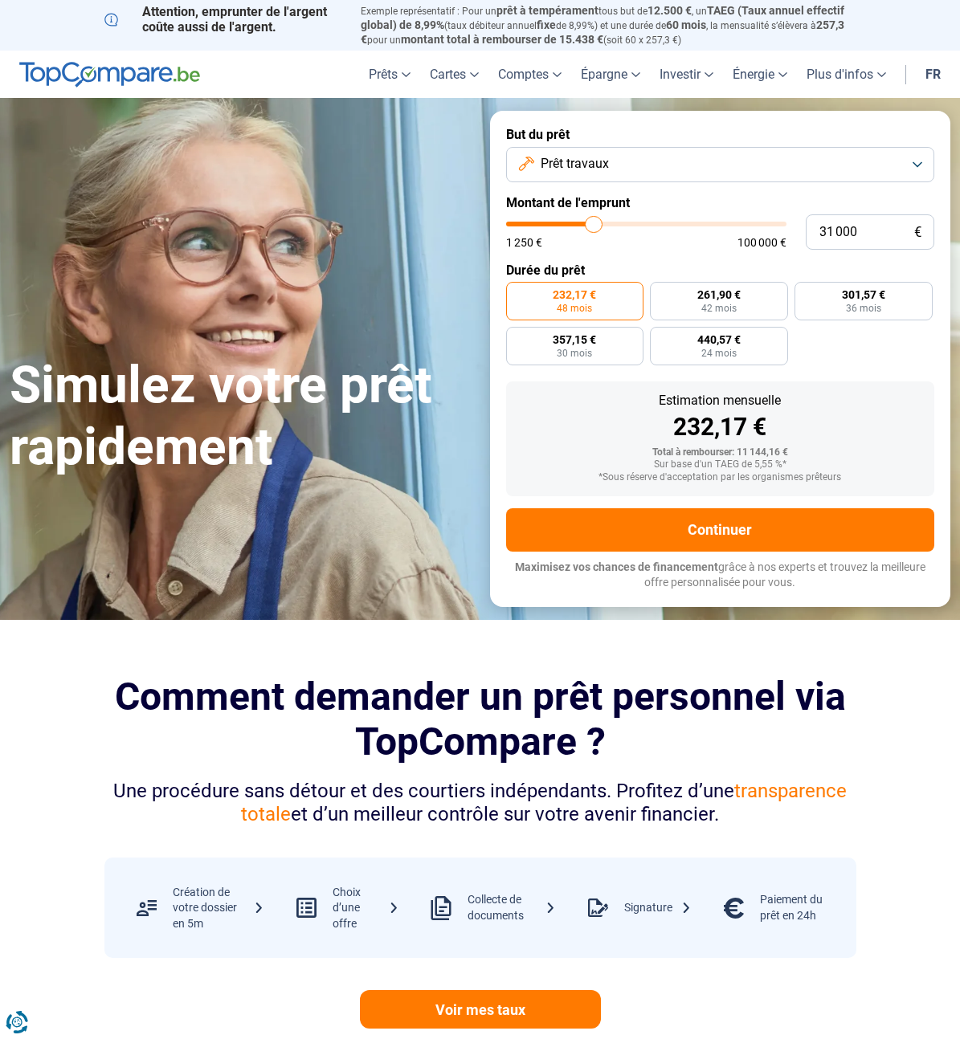
type input "31000"
drag, startPoint x: 541, startPoint y: 220, endPoint x: 594, endPoint y: 241, distance: 57.0
click at [595, 241] on div "1 250 € 100 000 €" at bounding box center [646, 235] width 280 height 26
type input "31 250"
type input "31250"
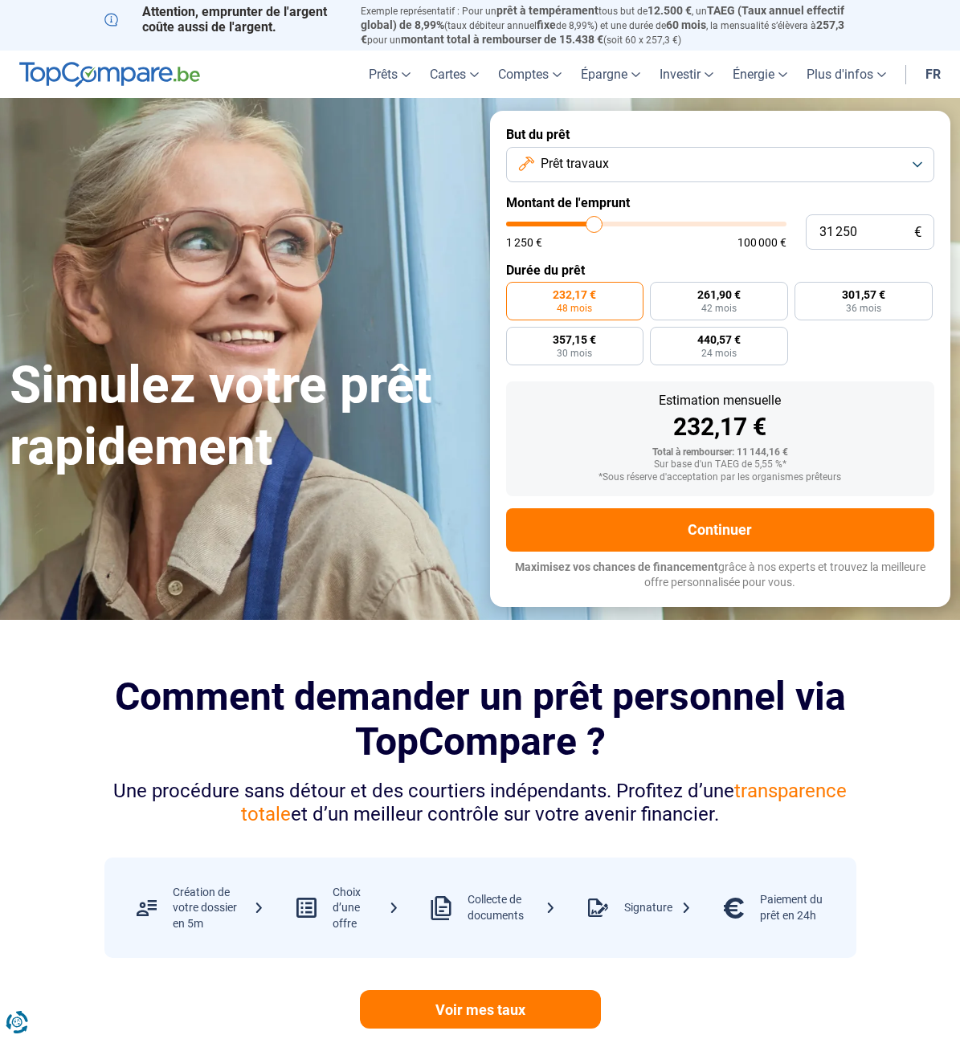
type input "31 500"
type input "31500"
type input "31 750"
type input "31750"
type input "32 000"
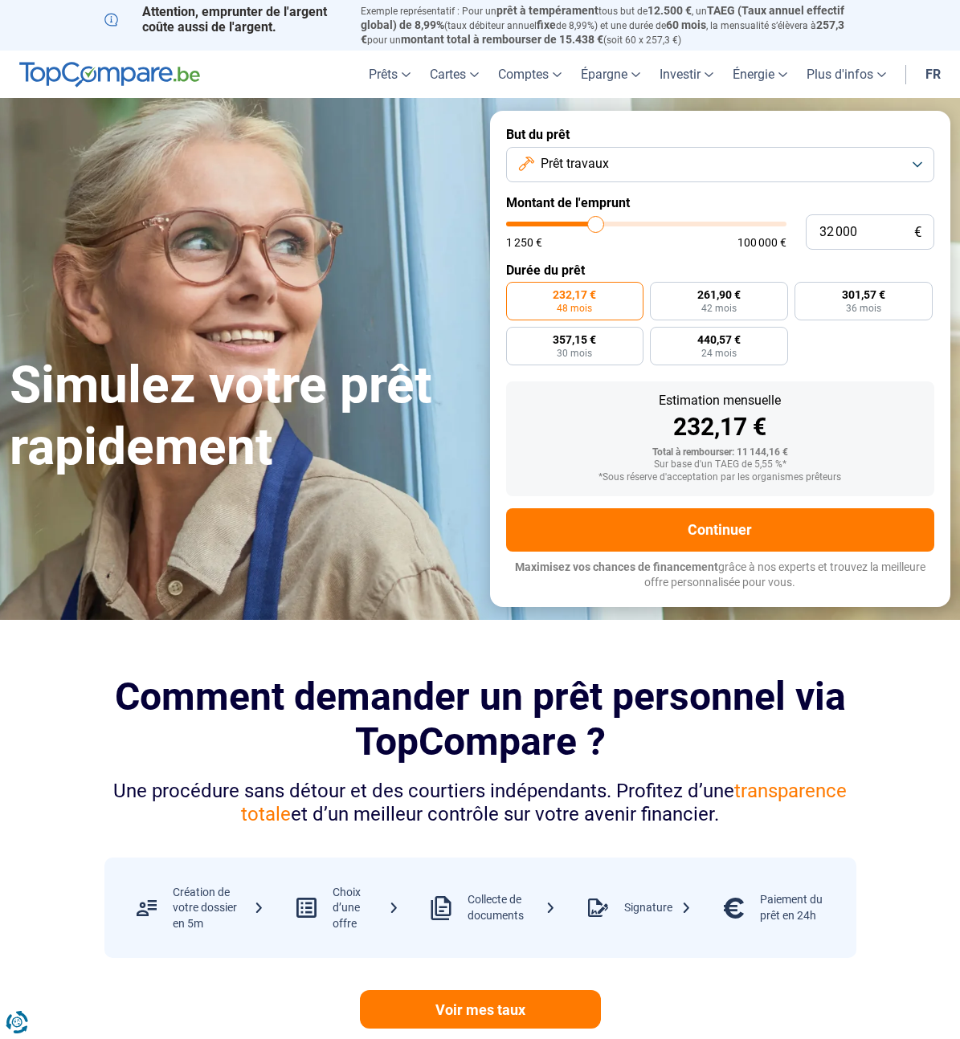
type input "32000"
type input "32 250"
type input "32250"
type input "32 500"
type input "32500"
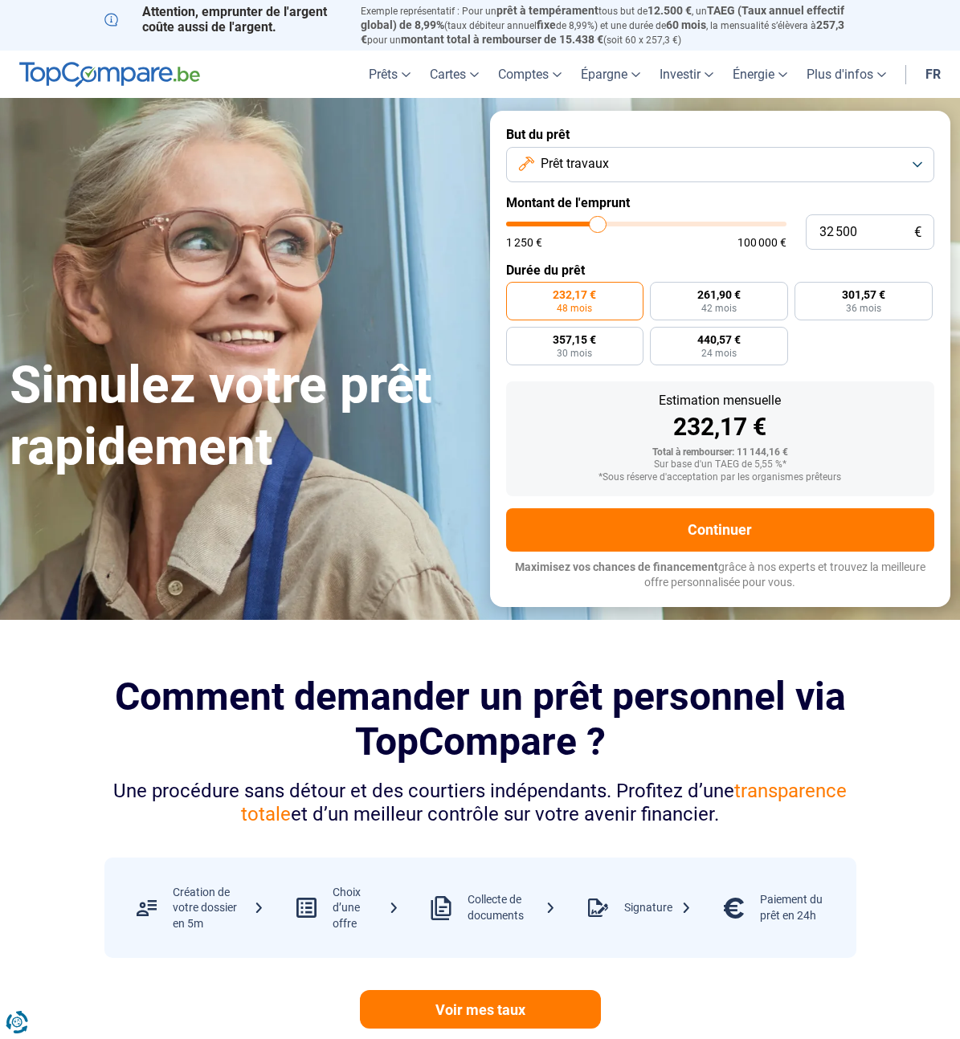
type input "32 750"
type input "32750"
type input "33 250"
type input "33250"
type input "33 750"
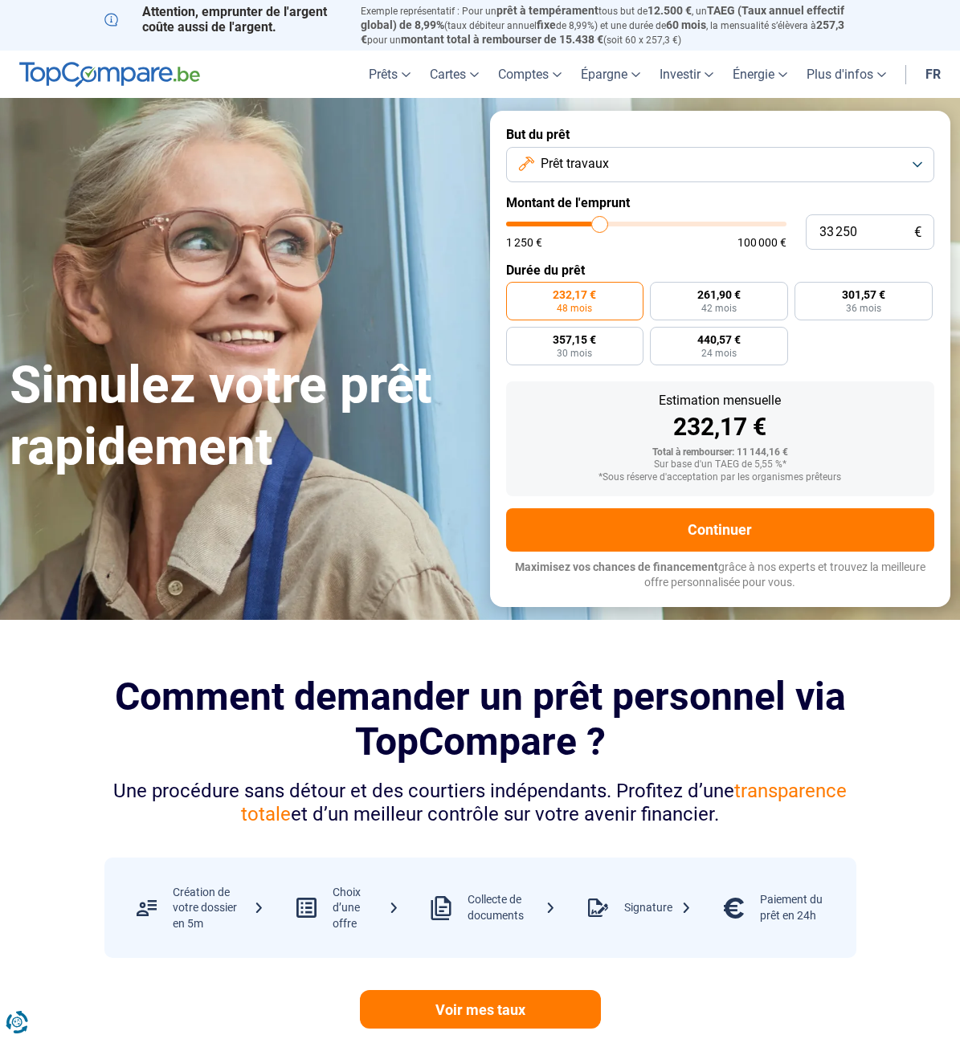
type input "33750"
type input "34 250"
type input "34250"
type input "34 750"
type input "34750"
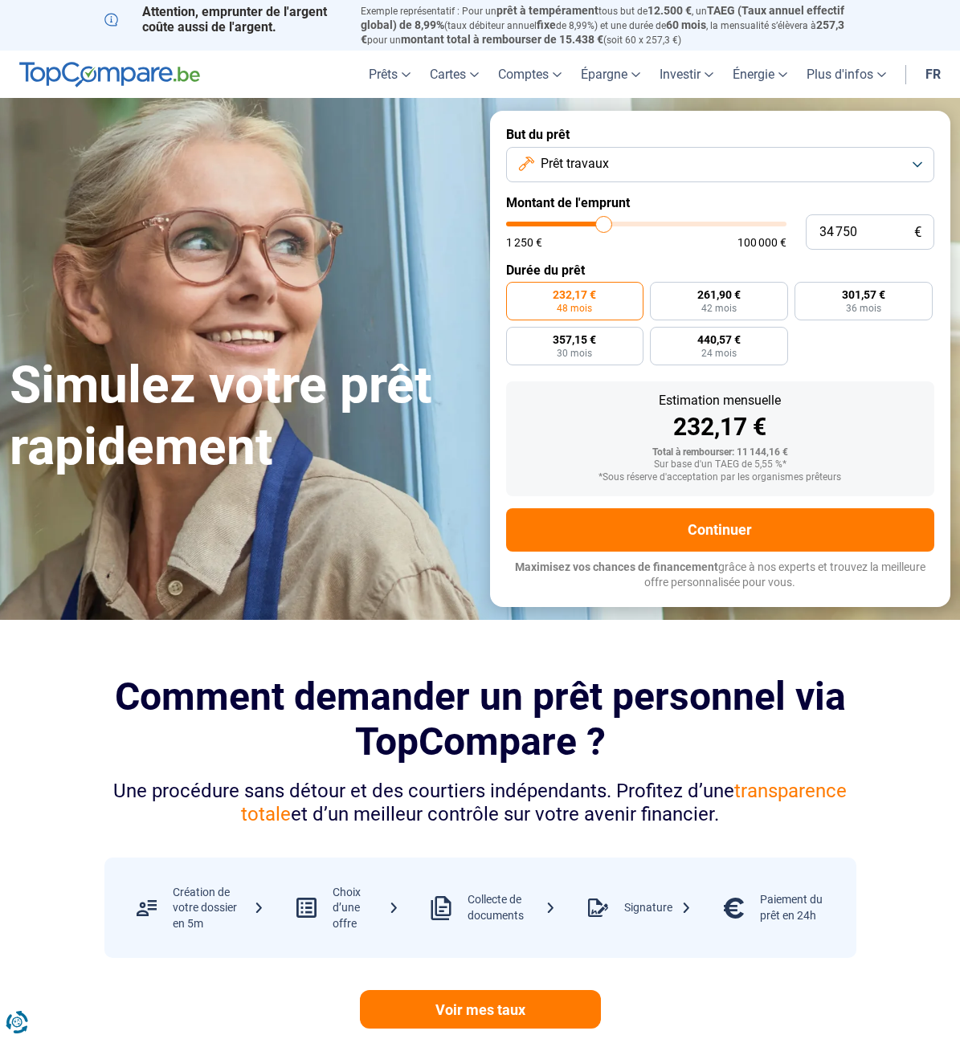
type input "35 000"
type input "35000"
type input "35 250"
type input "35250"
type input "35 500"
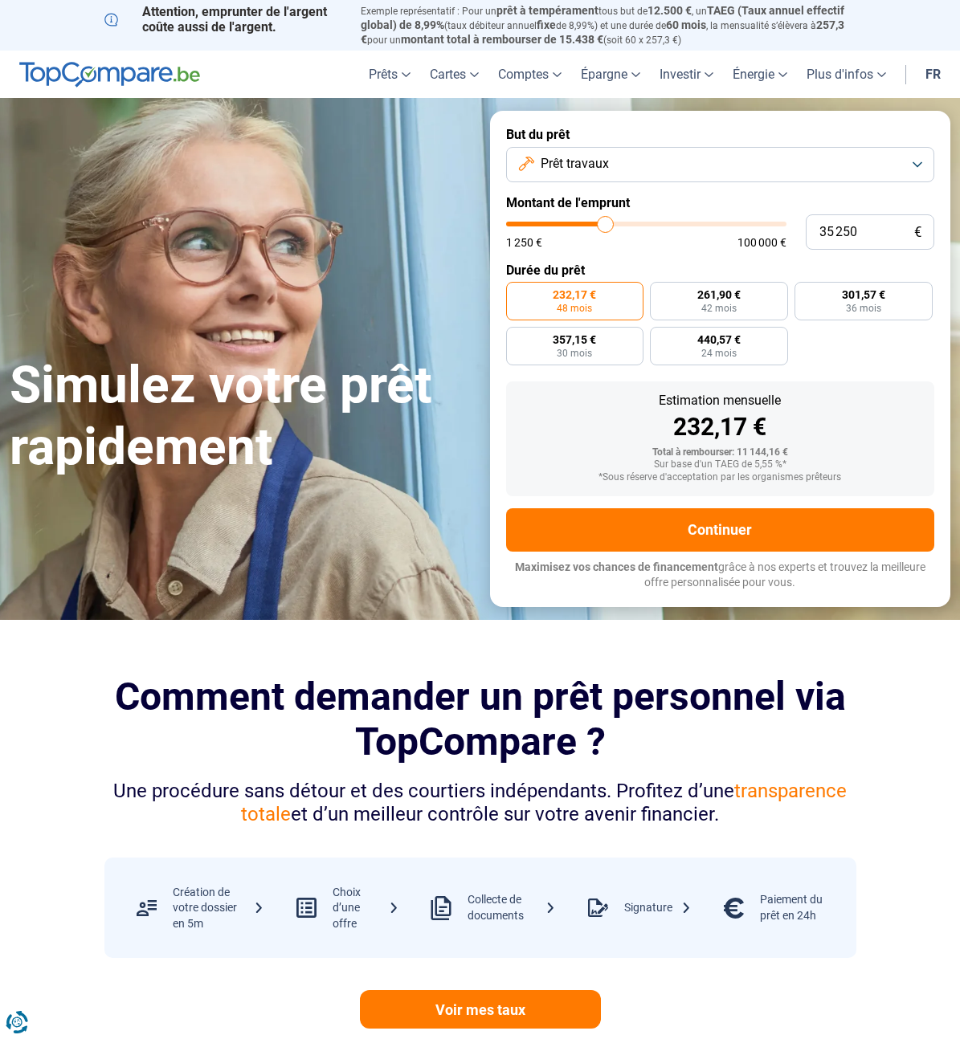
type input "35500"
type input "35 250"
type input "35250"
type input "35 000"
type input "35000"
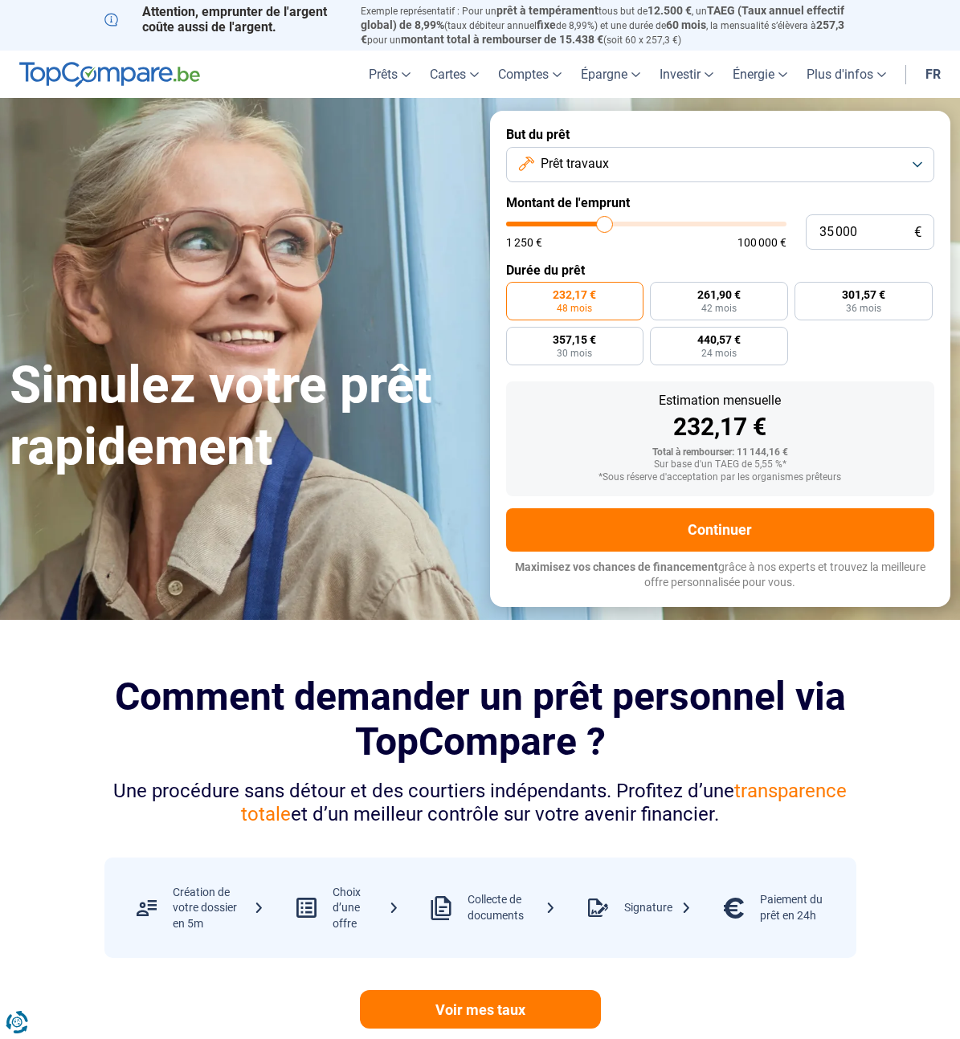
type input "34 750"
type input "34750"
type input "34 500"
type input "34500"
type input "34 250"
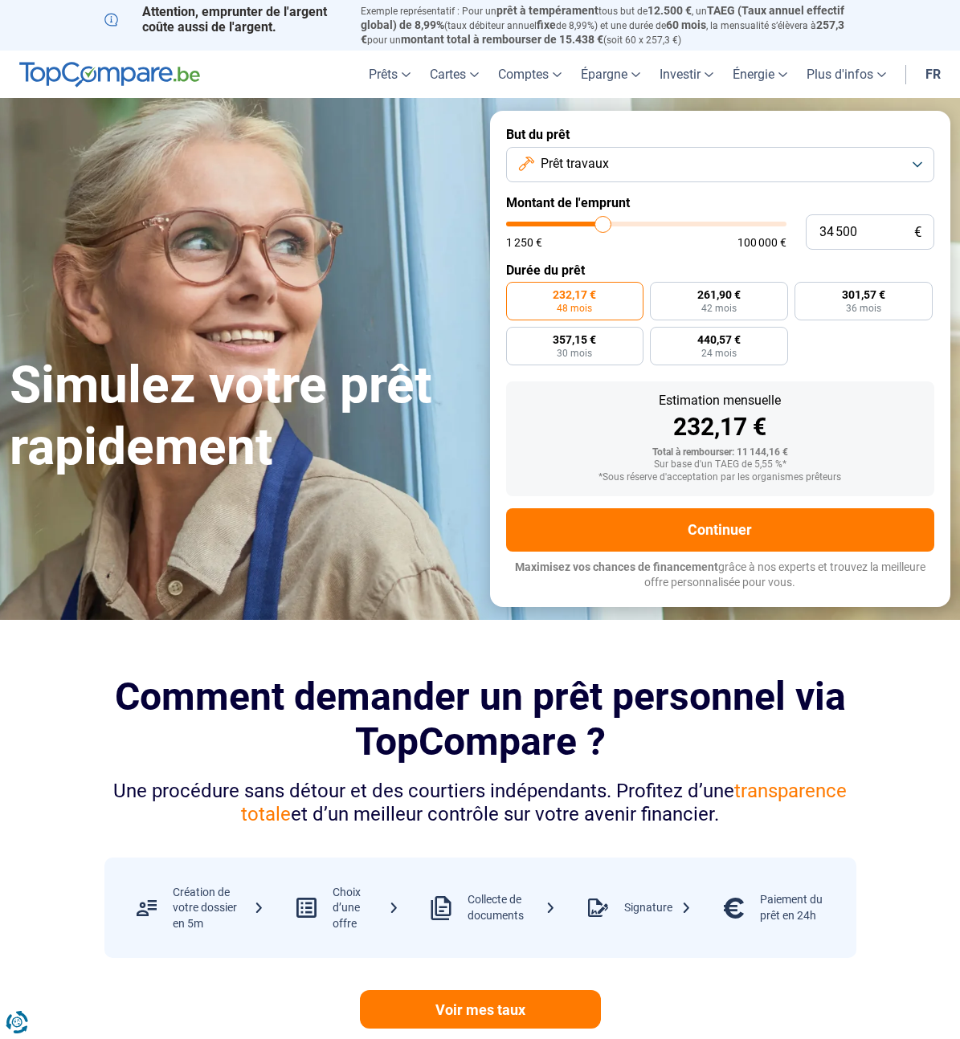
type input "34250"
type input "34 000"
type input "34000"
type input "33 750"
type input "33750"
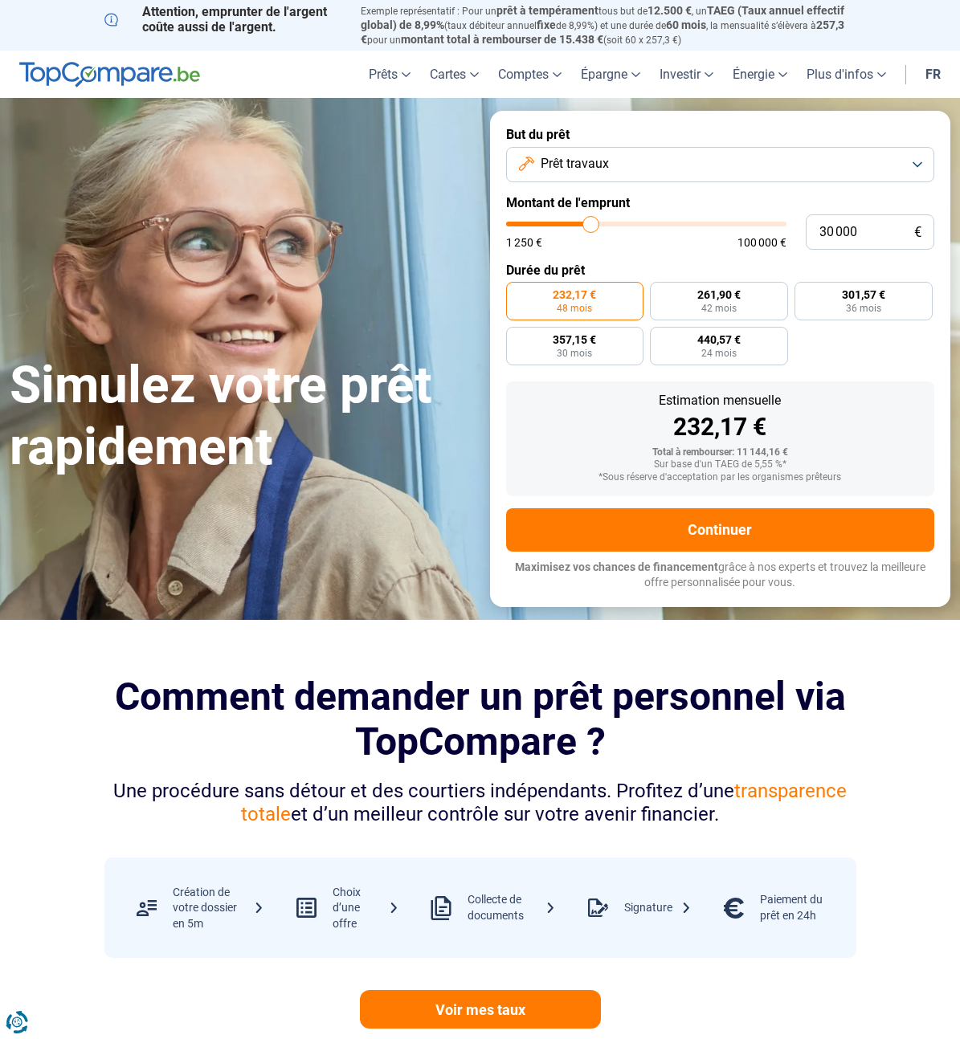
drag, startPoint x: 594, startPoint y: 226, endPoint x: 591, endPoint y: 241, distance: 15.6
click at [591, 226] on input "range" at bounding box center [646, 224] width 280 height 5
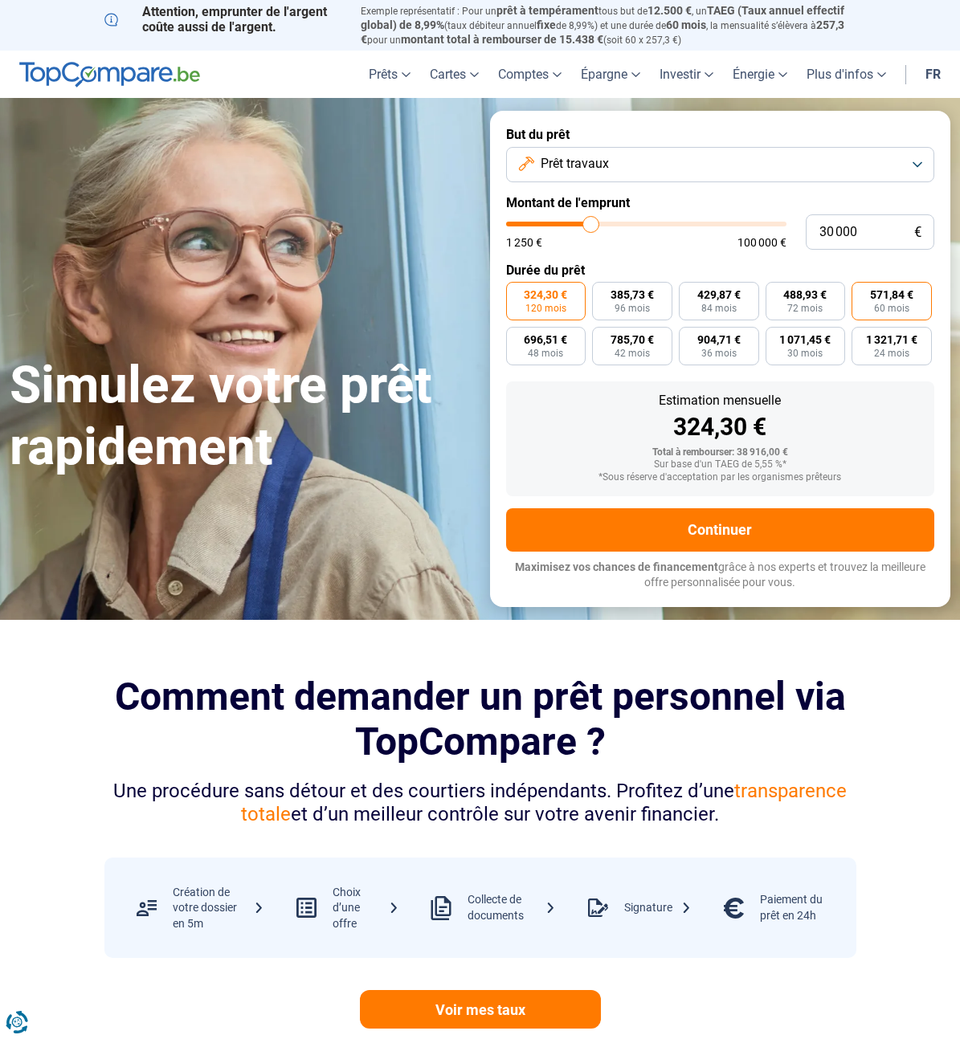
drag, startPoint x: 879, startPoint y: 304, endPoint x: 878, endPoint y: 316, distance: 12.1
click at [879, 306] on span "60 mois" at bounding box center [891, 309] width 35 height 10
click at [862, 292] on input "571,84 € 60 mois" at bounding box center [856, 287] width 10 height 10
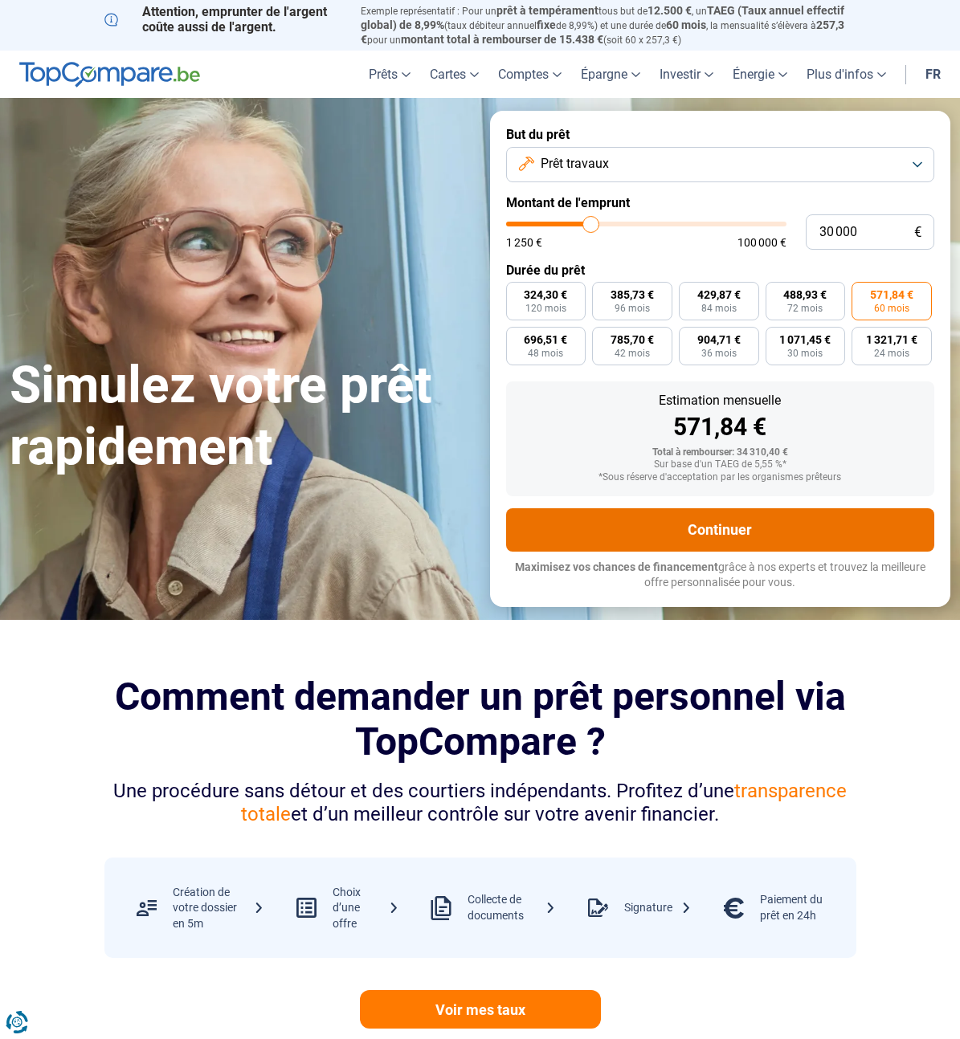
click at [662, 528] on button "Continuer" at bounding box center [720, 529] width 429 height 43
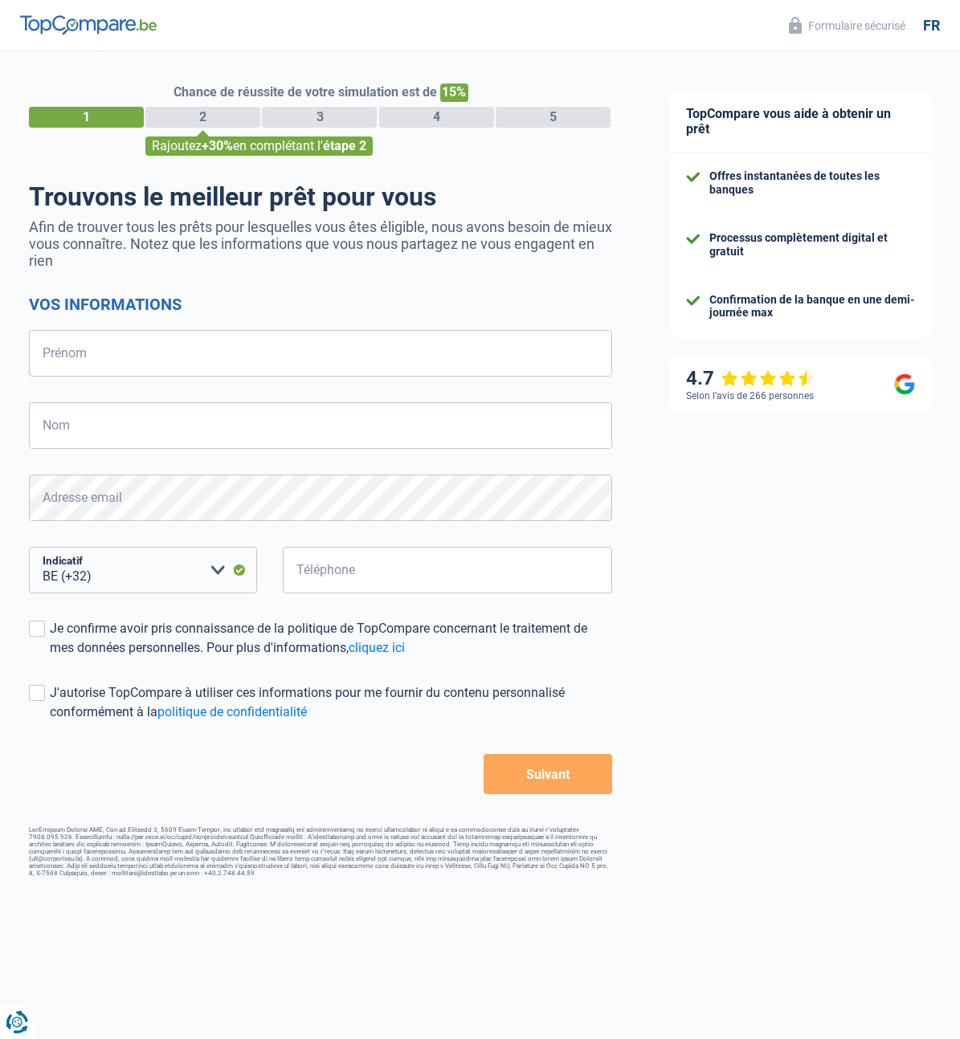
select select "32"
